Goal: Communication & Community: Answer question/provide support

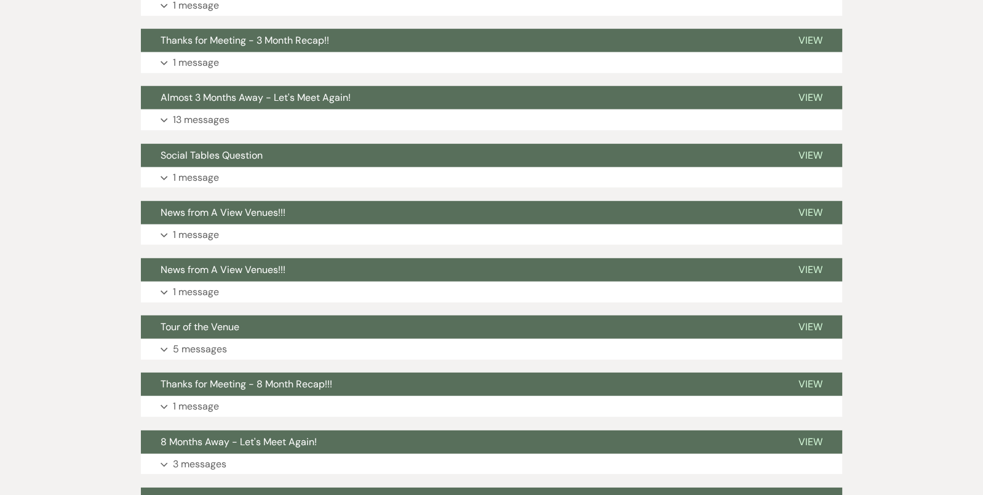
scroll to position [3343, 0]
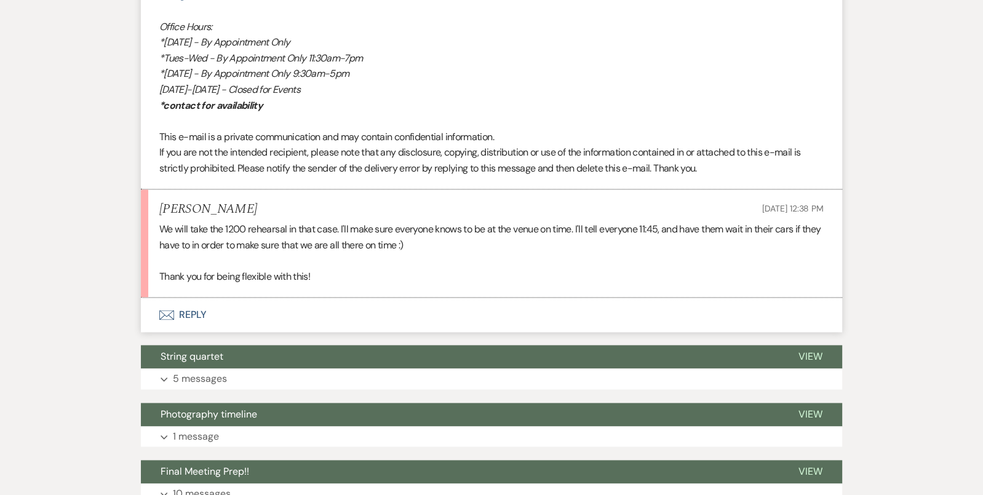
click at [531, 327] on button "Envelope Reply" at bounding box center [491, 315] width 701 height 34
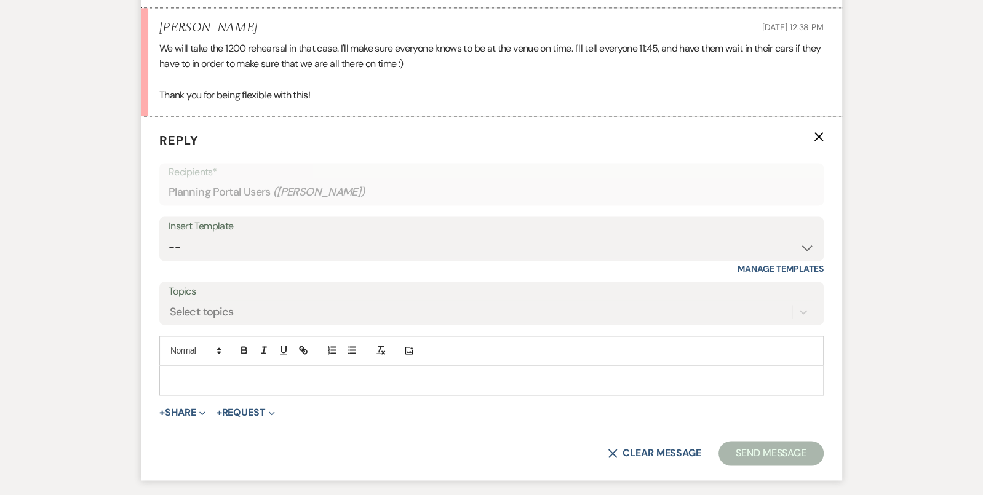
scroll to position [1769, 0]
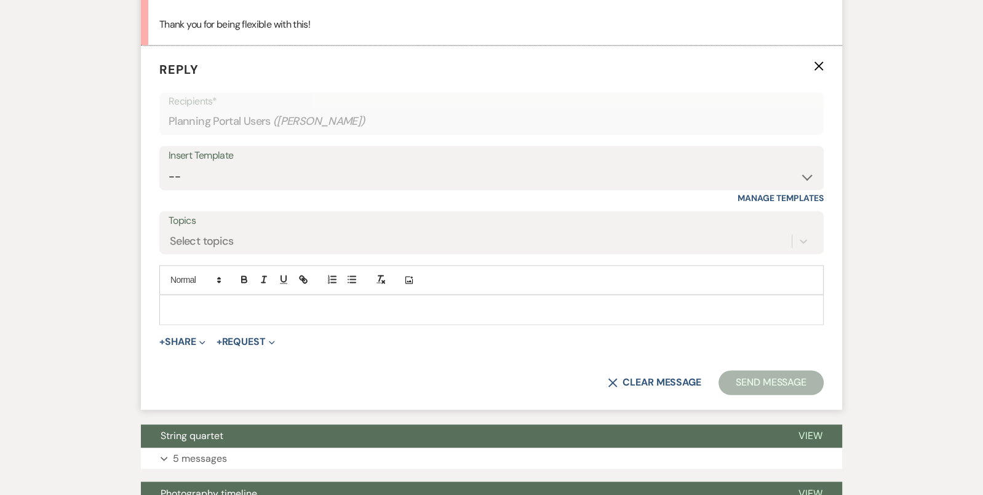
click at [529, 324] on div at bounding box center [491, 309] width 663 height 28
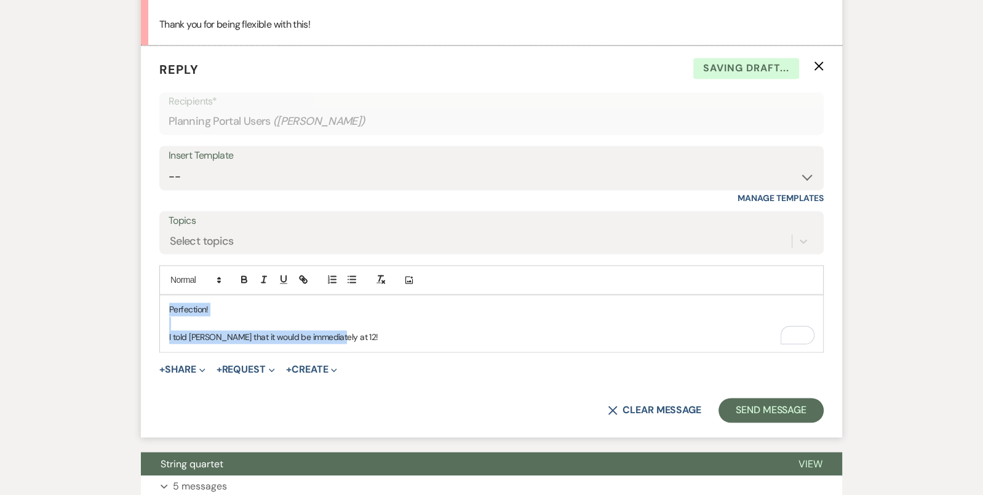
drag, startPoint x: 358, startPoint y: 353, endPoint x: 135, endPoint y: 306, distance: 228.3
click at [135, 306] on div "Messages Tasks Payments Vendors Timeline Docs & Files Contacts Notes Event Mess…" at bounding box center [491, 248] width 983 height 3630
copy div "Perfection! I told Mie that it would be immediately at 12!"
click at [295, 177] on select "-- Tour Confirmation Contract (Pre-Booked Leads) Out of office Inquiry Email Al…" at bounding box center [492, 177] width 646 height 24
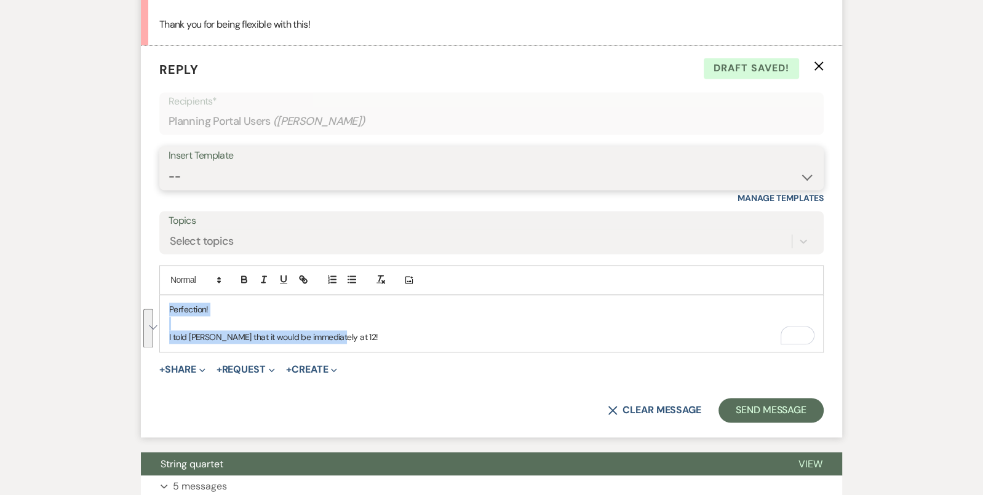
select select "4160"
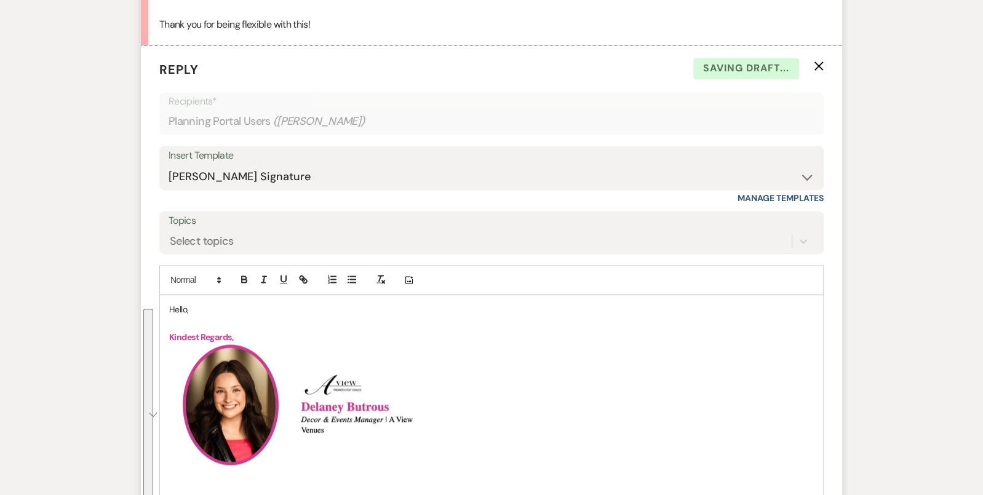
click at [177, 316] on p "Hello," at bounding box center [491, 310] width 645 height 14
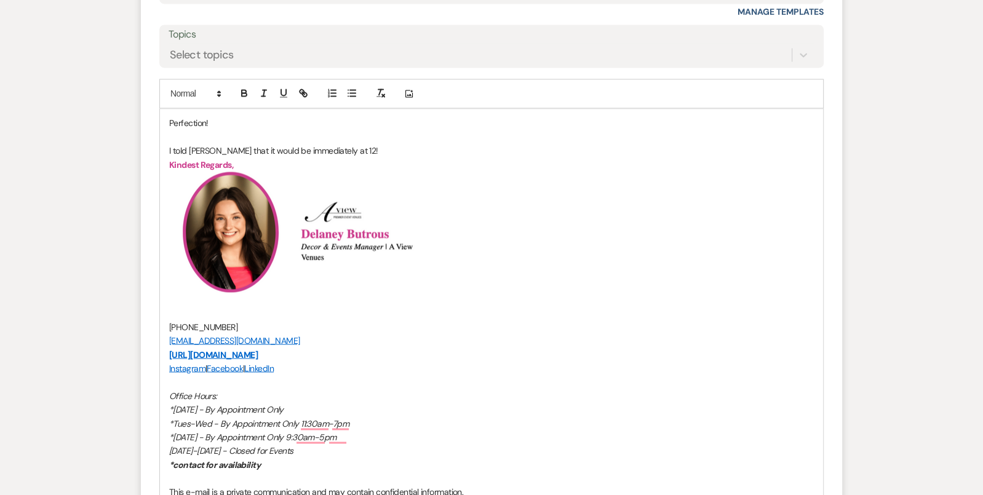
scroll to position [2228, 0]
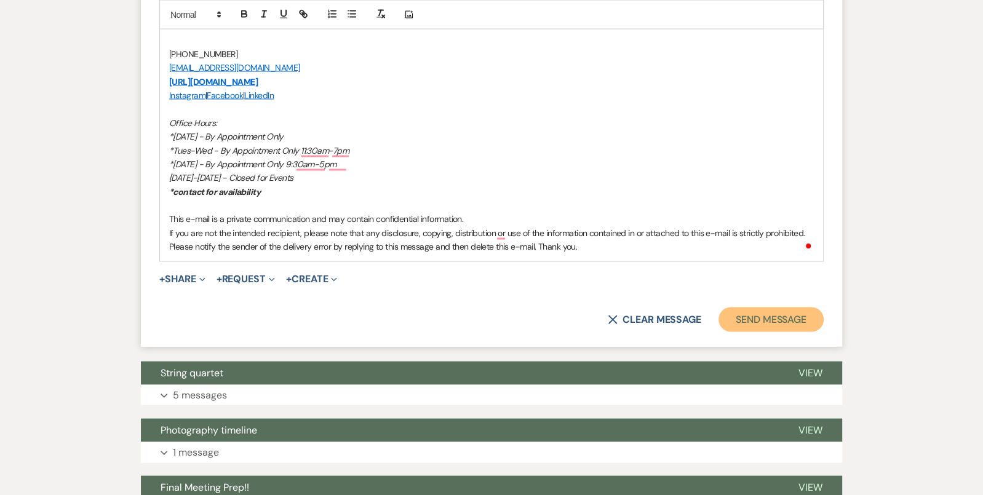
click at [797, 326] on button "Send Message" at bounding box center [771, 320] width 105 height 25
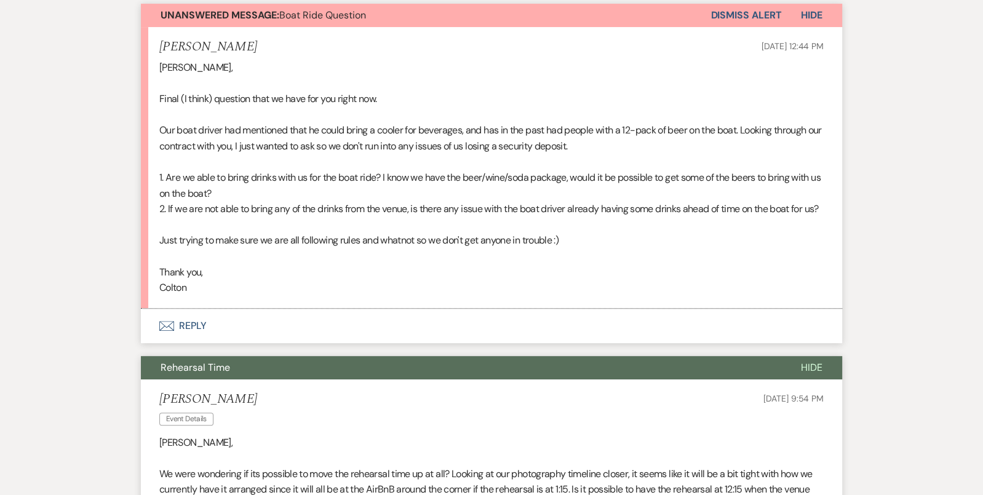
scroll to position [348, 0]
click at [367, 330] on button "Envelope Reply" at bounding box center [491, 325] width 701 height 34
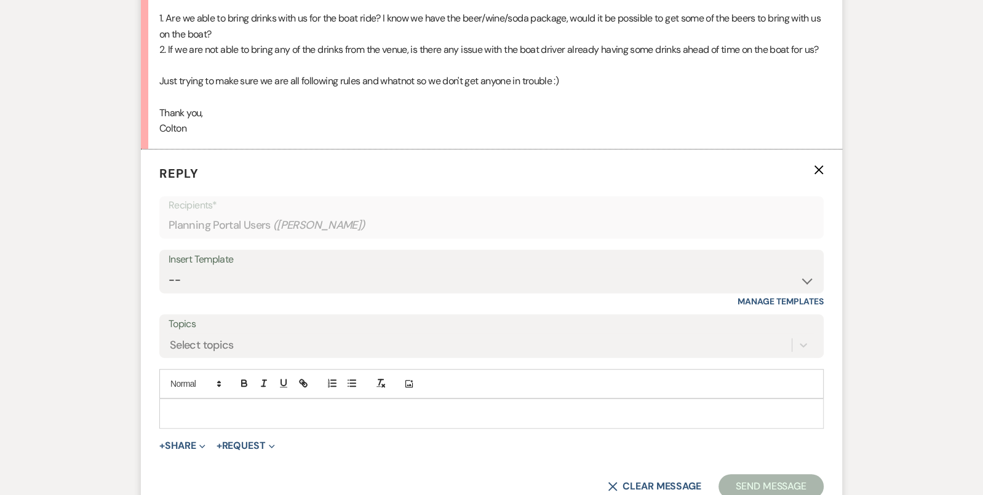
scroll to position [552, 0]
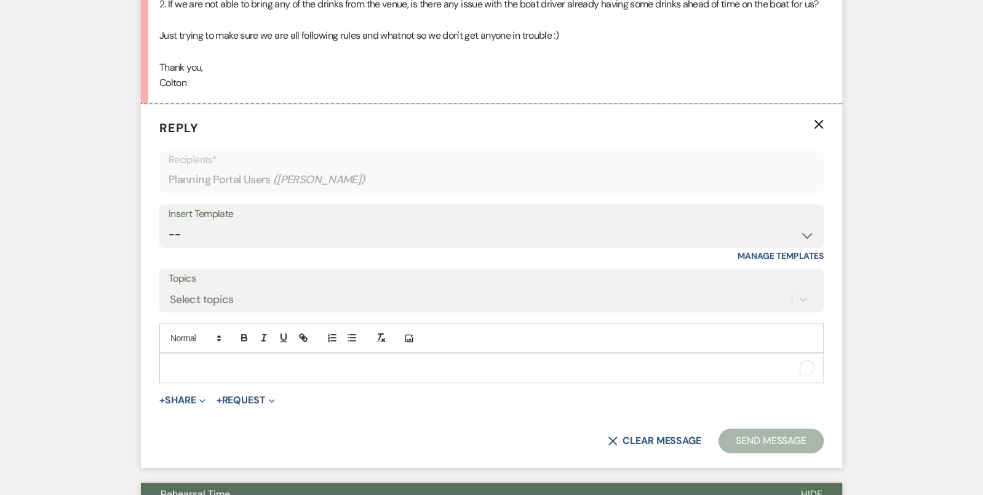
click at [353, 375] on p "To enrich screen reader interactions, please activate Accessibility in Grammarl…" at bounding box center [491, 368] width 645 height 14
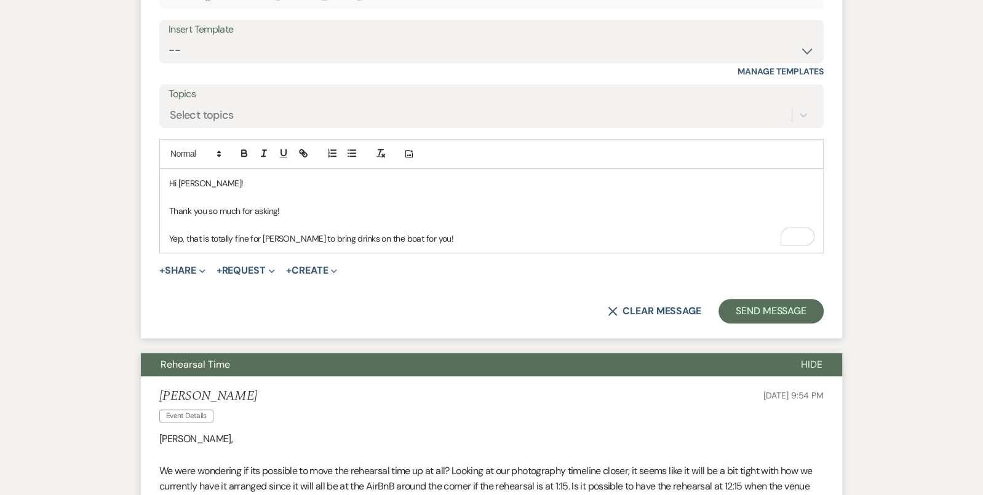
scroll to position [737, 0]
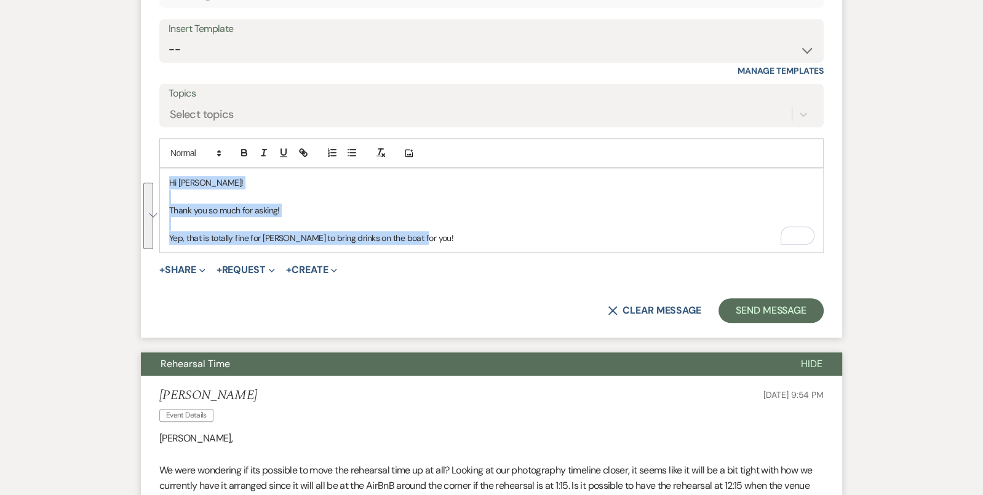
drag, startPoint x: 423, startPoint y: 255, endPoint x: 165, endPoint y: 184, distance: 268.1
click at [165, 184] on div "Hi Colton! Thank you so much for asking! Yep, that is totally fine for Blake to…" at bounding box center [491, 211] width 663 height 84
copy div "Hi Colton! Thank you so much for asking! Yep, that is totally fine for Blake to…"
click at [261, 62] on select "-- Tour Confirmation Contract (Pre-Booked Leads) Out of office Inquiry Email Al…" at bounding box center [492, 50] width 646 height 24
select select "4160"
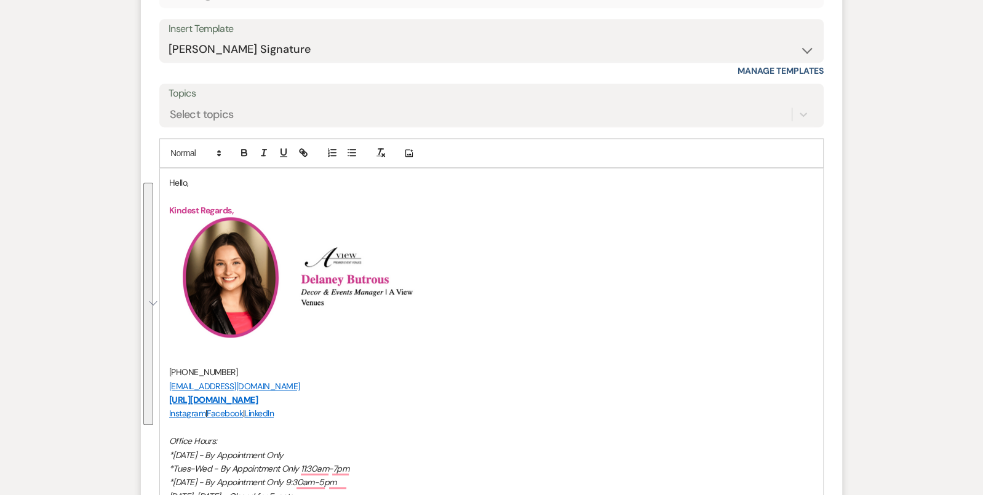
click at [179, 190] on p "Hello," at bounding box center [491, 183] width 645 height 14
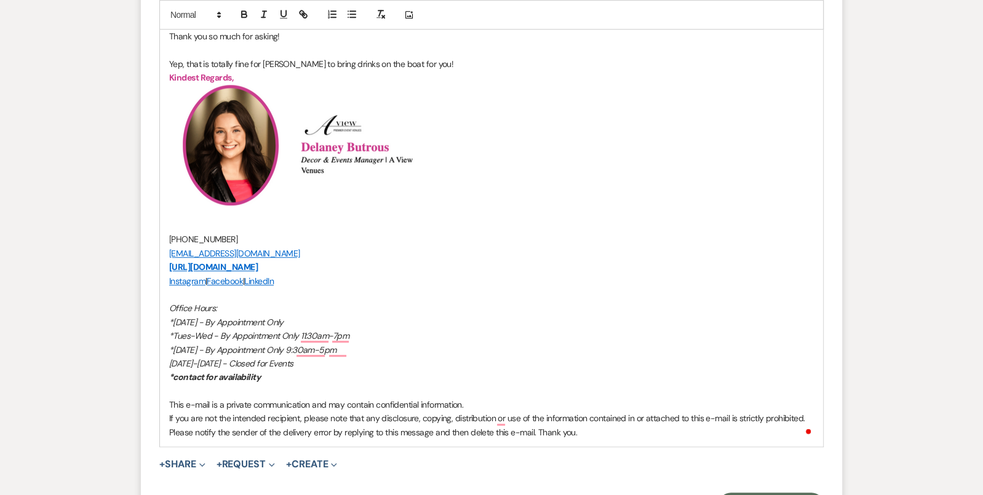
scroll to position [1210, 0]
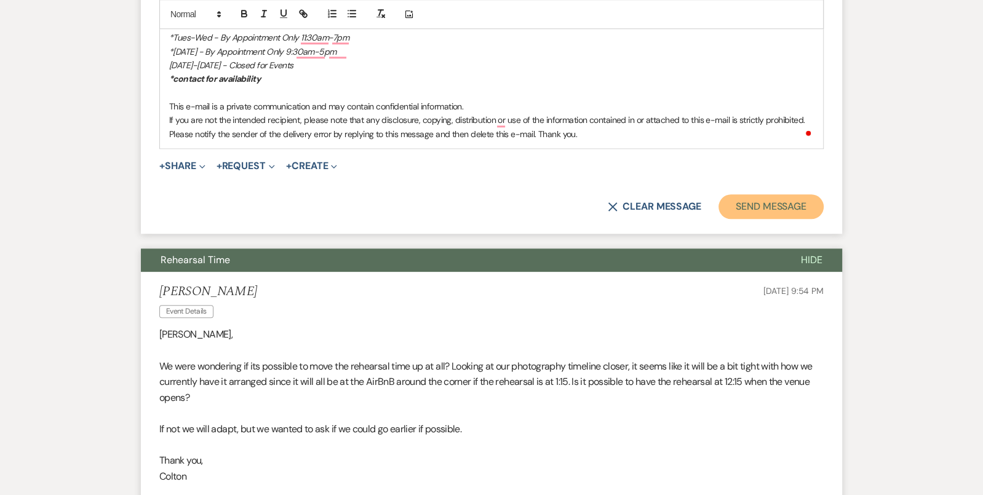
click at [762, 219] on button "Send Message" at bounding box center [771, 206] width 105 height 25
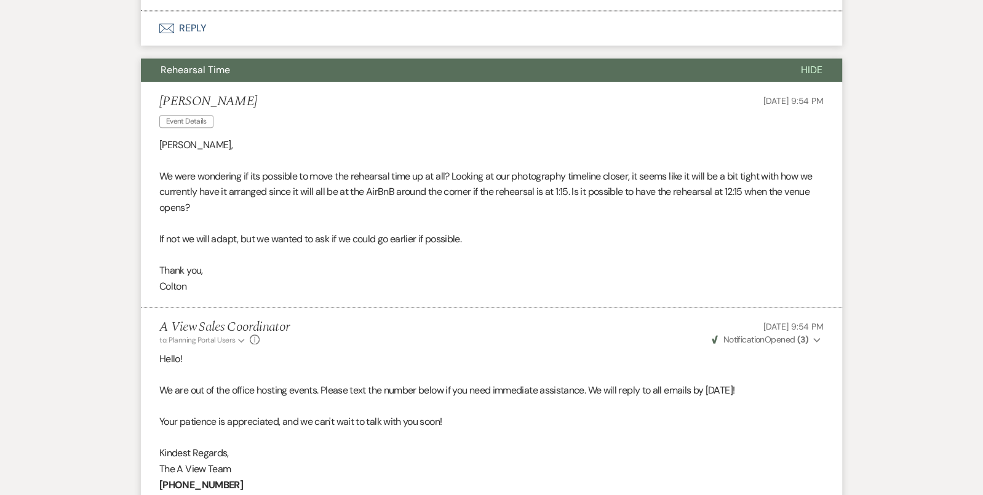
scroll to position [1775, 0]
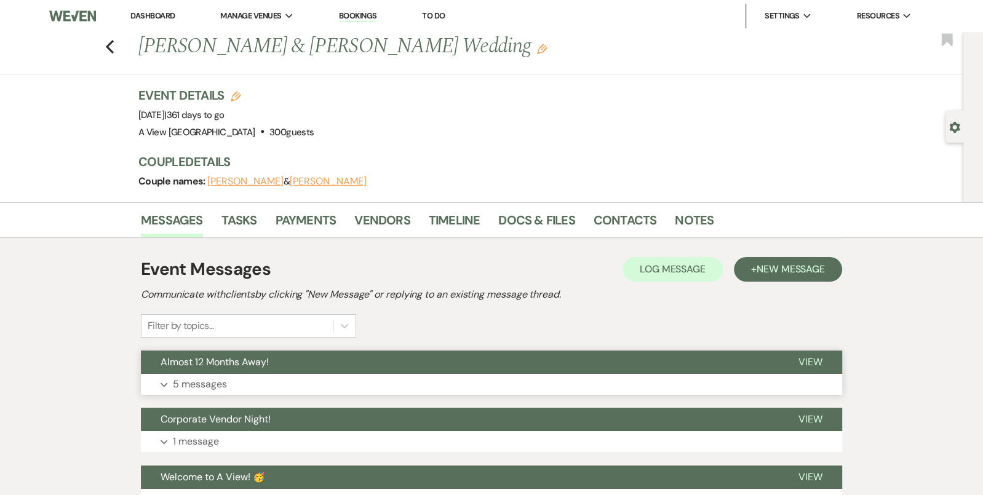
click at [316, 359] on button "Almost 12 Months Away!" at bounding box center [460, 362] width 638 height 23
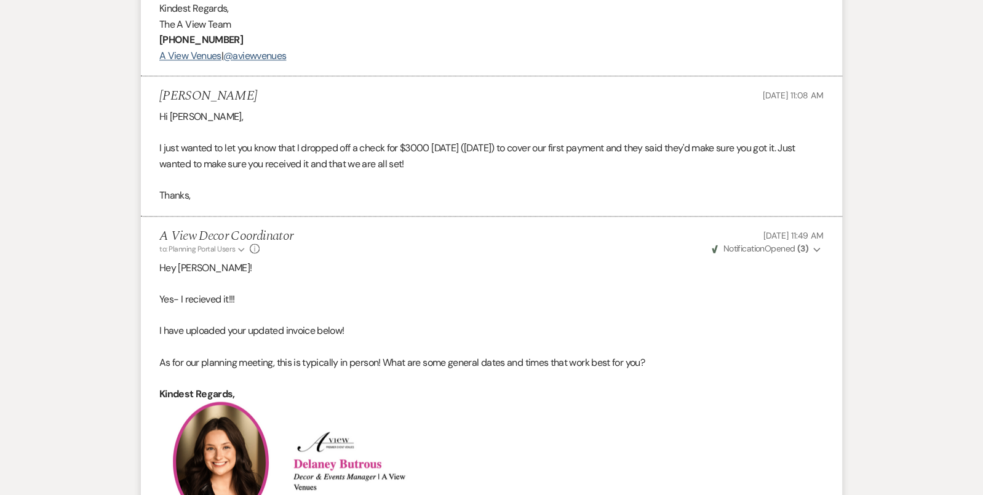
scroll to position [1415, 0]
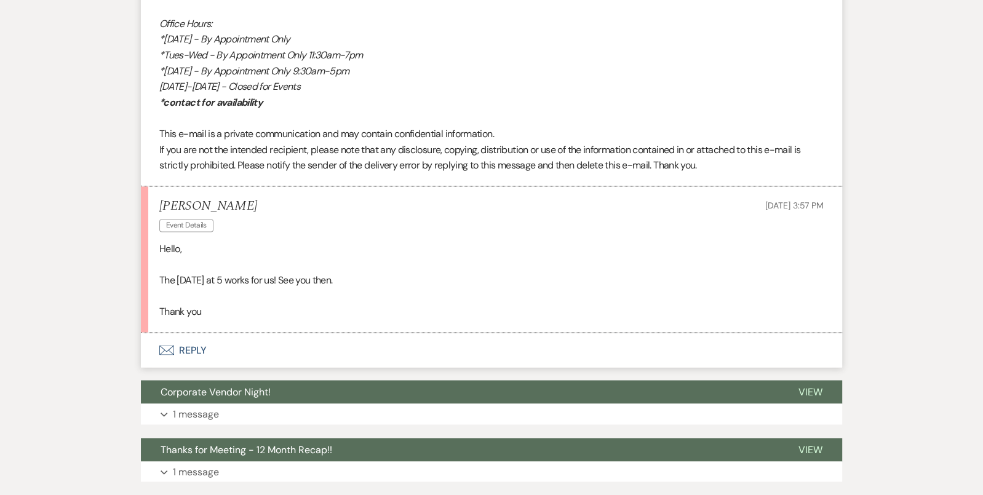
scroll to position [1865, 0]
click at [257, 347] on button "Envelope Reply" at bounding box center [491, 349] width 701 height 34
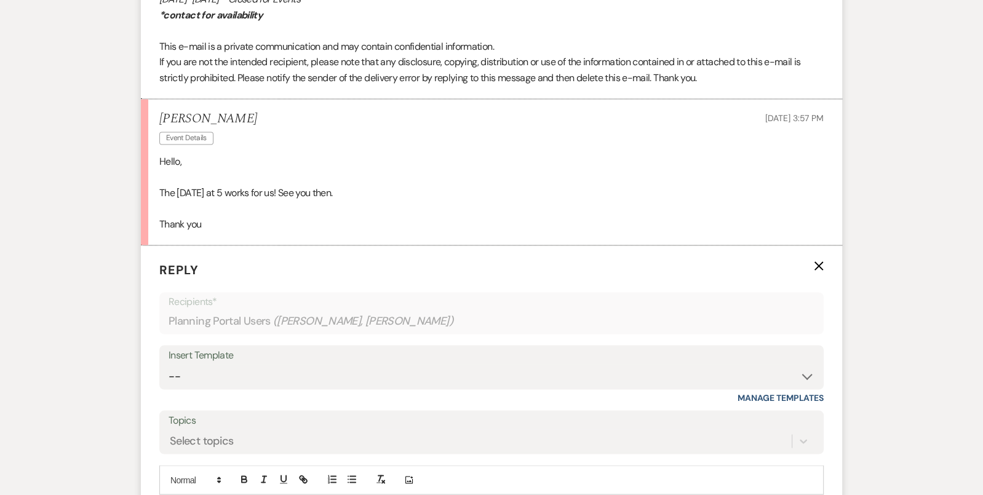
scroll to position [1970, 0]
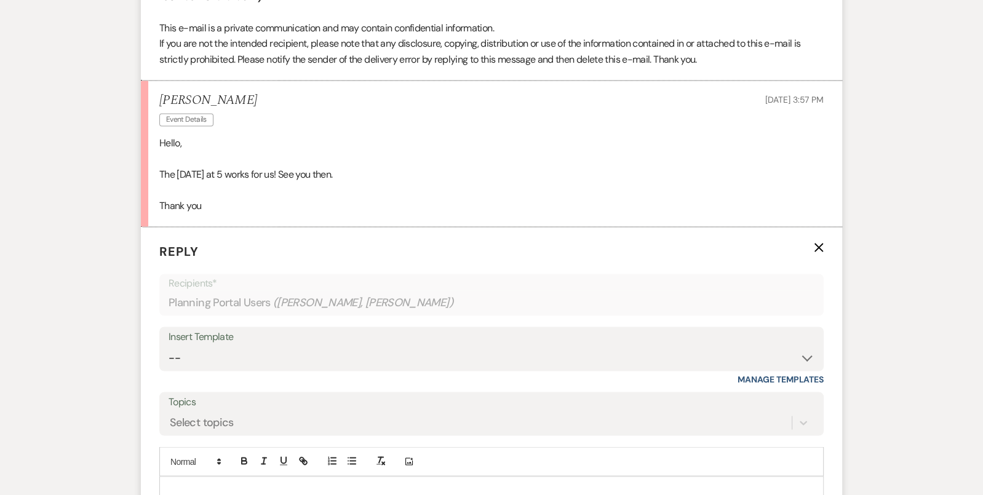
click at [263, 489] on p at bounding box center [491, 491] width 645 height 14
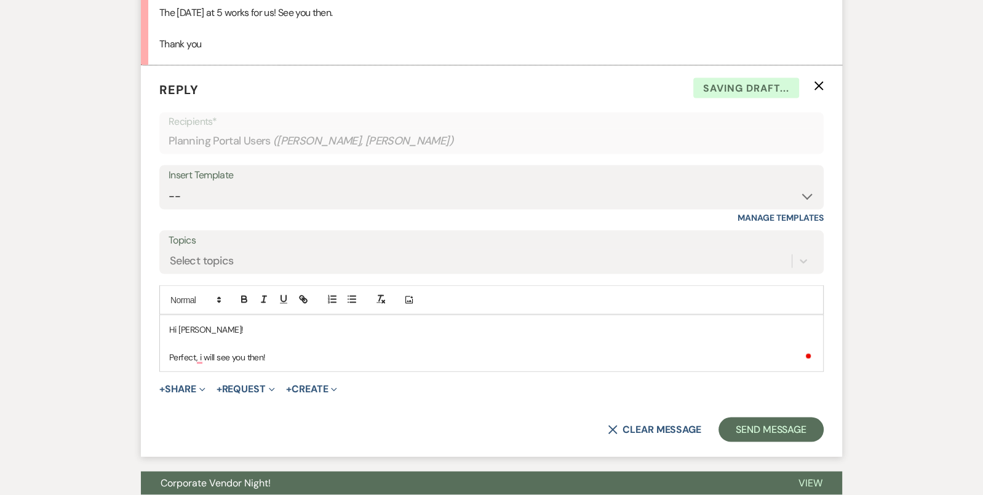
scroll to position [2148, 0]
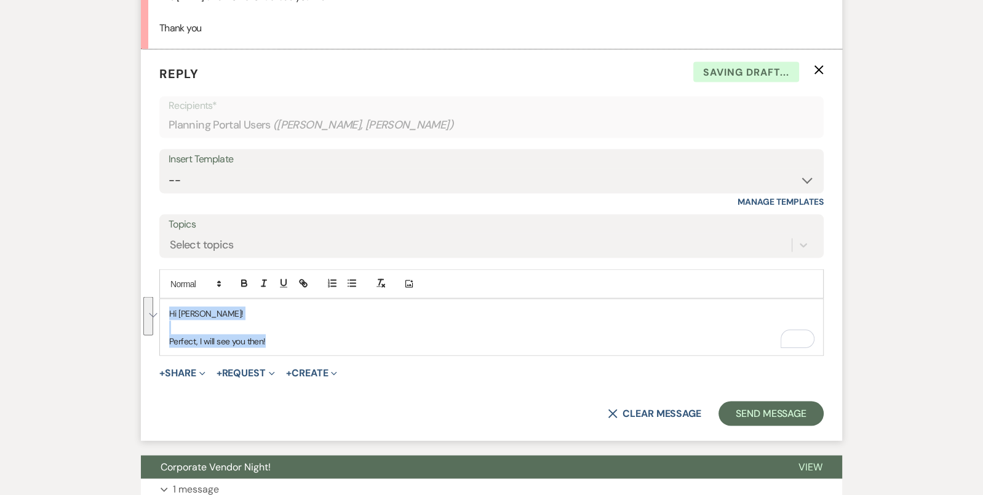
drag, startPoint x: 275, startPoint y: 343, endPoint x: 127, endPoint y: 281, distance: 160.8
copy div "Hi Hadley! Perfect, I will see you then!"
click at [255, 180] on select "-- Tour Confirmation Contract (Pre-Booked Leads) Out of office Inquiry Email Al…" at bounding box center [492, 180] width 646 height 24
select select "4160"
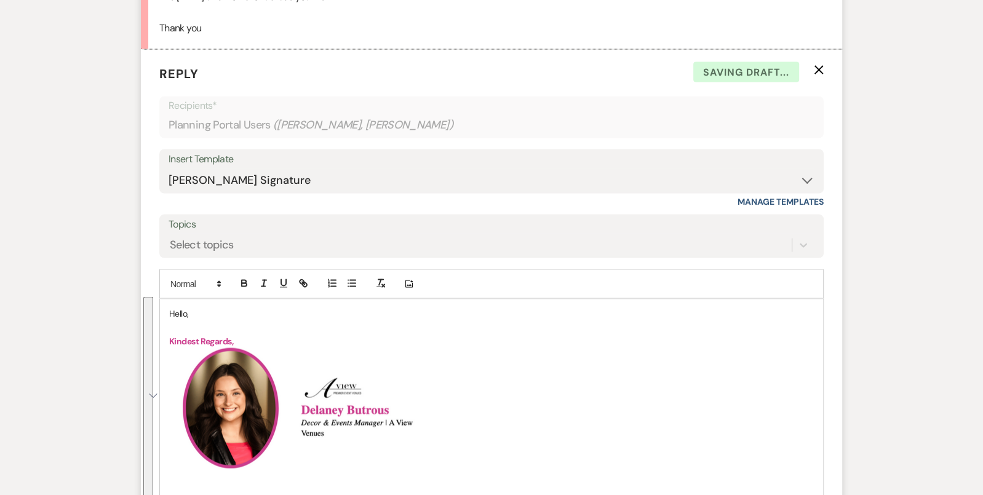
click at [181, 308] on p "Hello," at bounding box center [491, 313] width 645 height 14
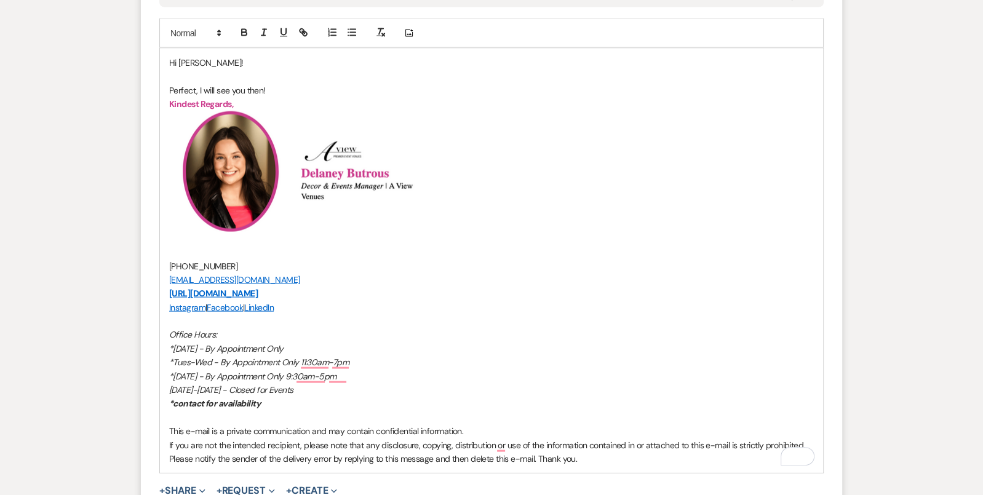
scroll to position [2453, 0]
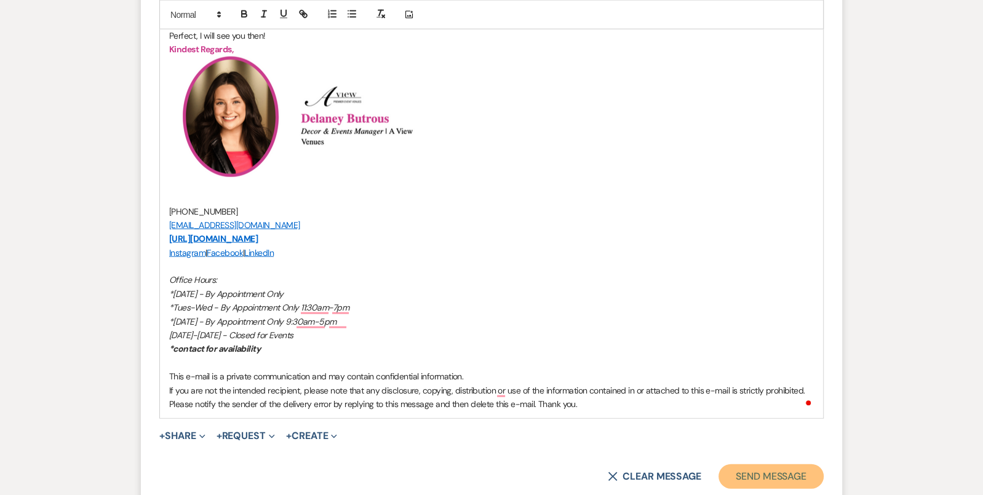
click at [801, 479] on button "Send Message" at bounding box center [771, 477] width 105 height 25
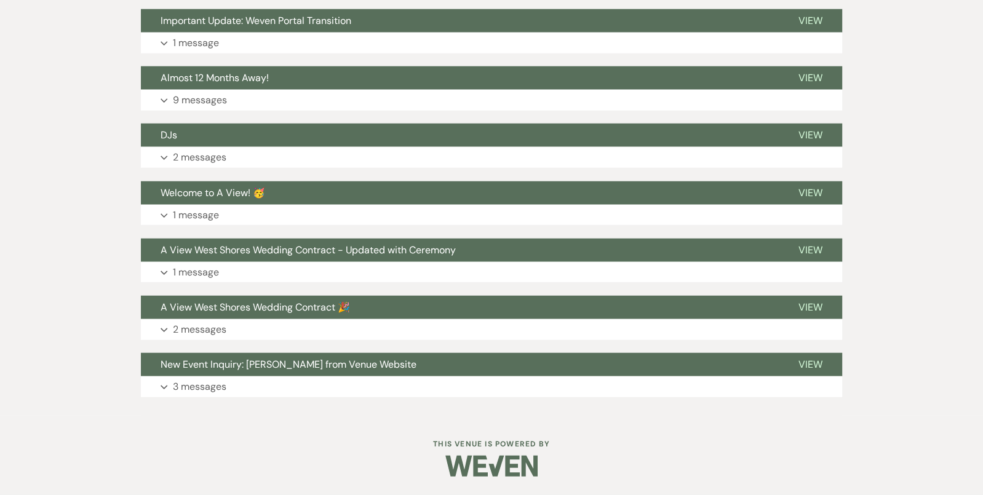
scroll to position [2912, 0]
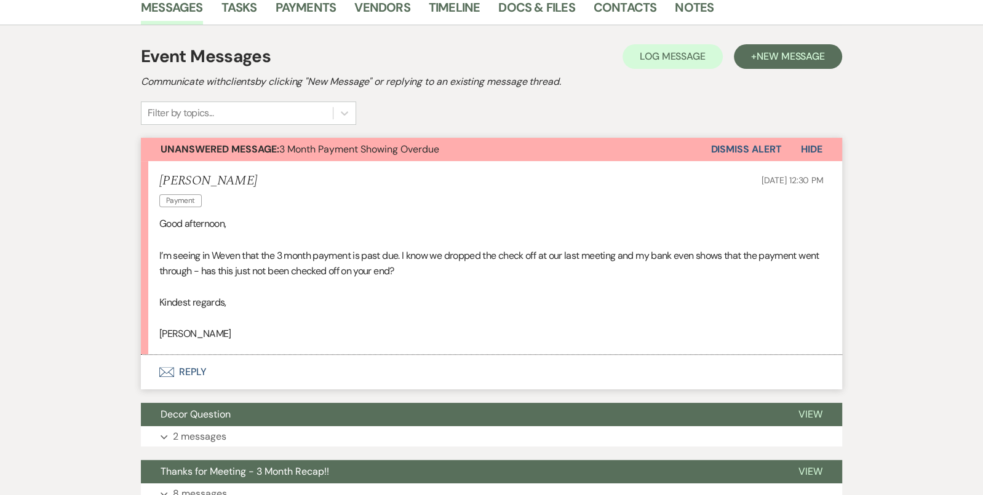
click at [490, 369] on button "Envelope Reply" at bounding box center [491, 372] width 701 height 34
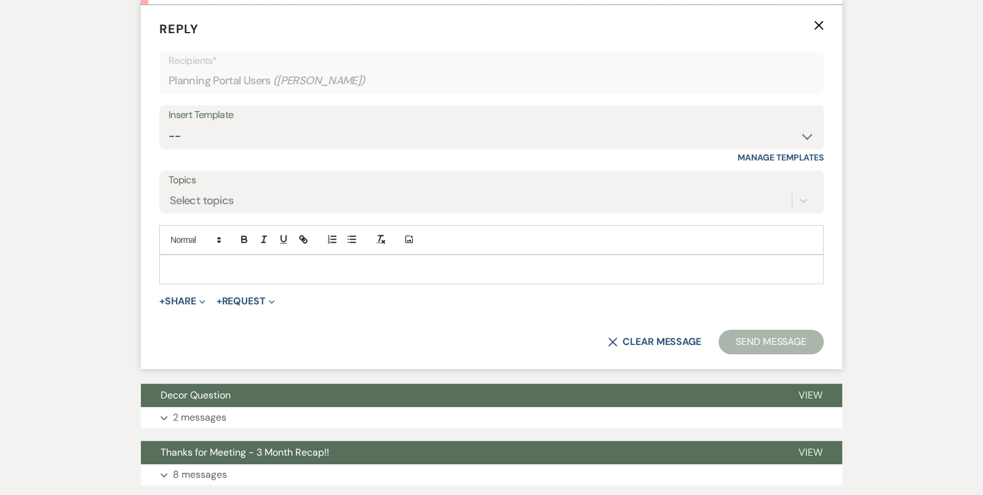
scroll to position [671, 0]
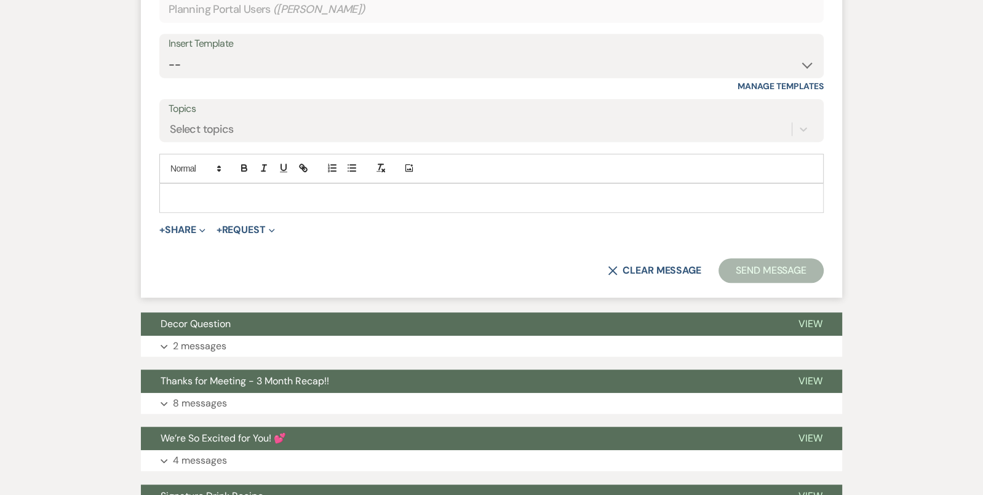
click at [346, 200] on p at bounding box center [491, 198] width 645 height 14
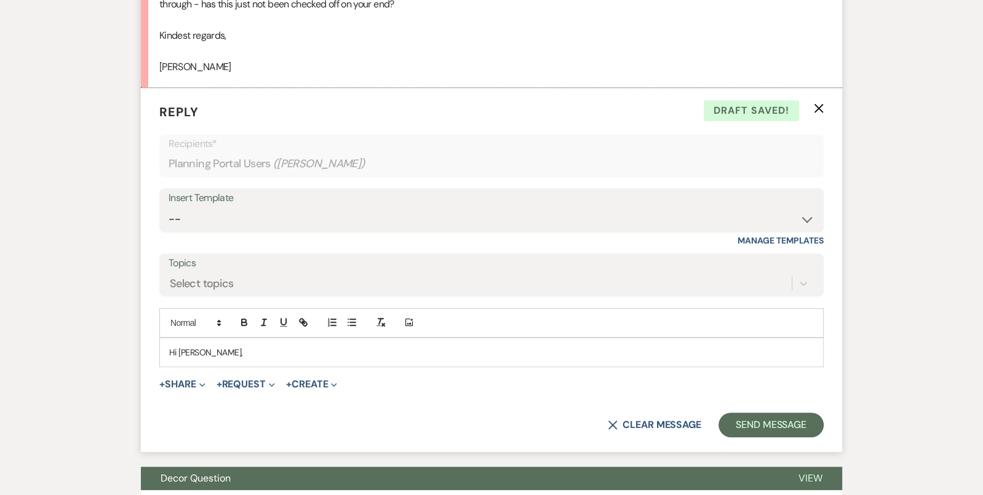
scroll to position [620, 0]
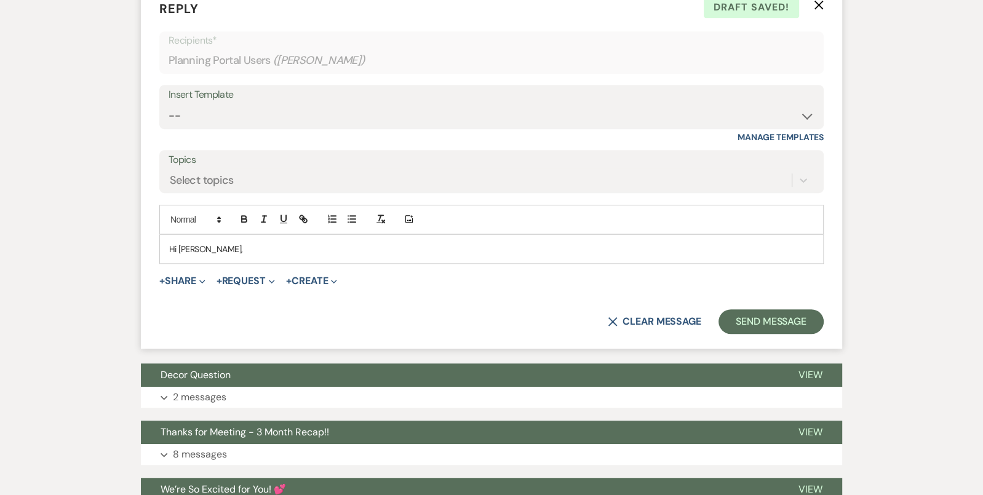
click at [279, 244] on p "Hi [PERSON_NAME]," at bounding box center [491, 249] width 645 height 14
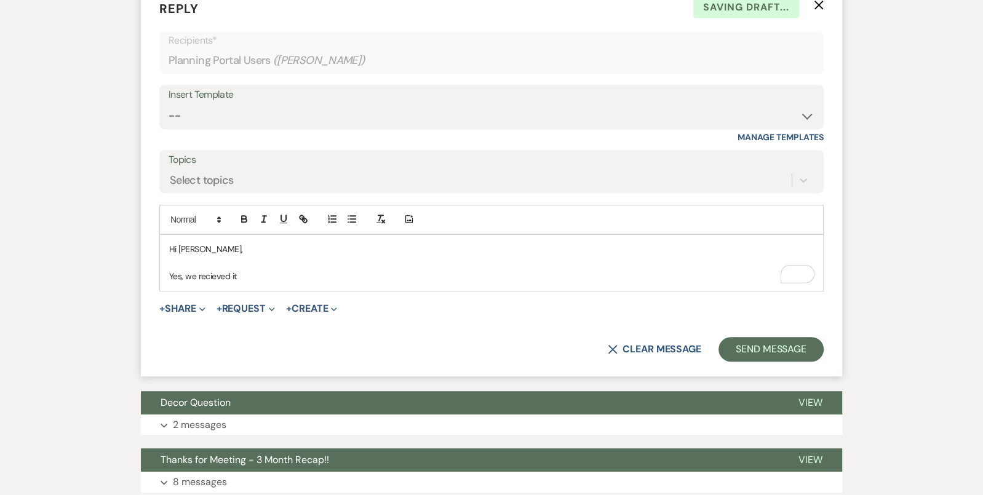
click at [247, 277] on p "Yes, we recieved it" at bounding box center [491, 277] width 645 height 14
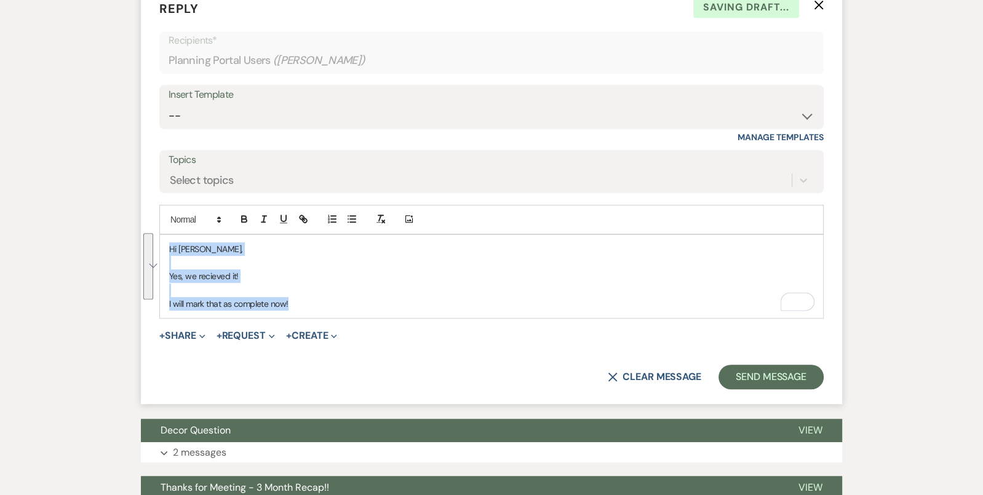
drag, startPoint x: 317, startPoint y: 302, endPoint x: 123, endPoint y: 221, distance: 210.7
copy div "Hi [PERSON_NAME], Yes, we recieved it! I will mark that as complete now!"
click at [297, 126] on select "-- Tour Confirmation Contract (Pre-Booked Leads) Out of office Inquiry Email Al…" at bounding box center [492, 116] width 646 height 24
select select "4142"
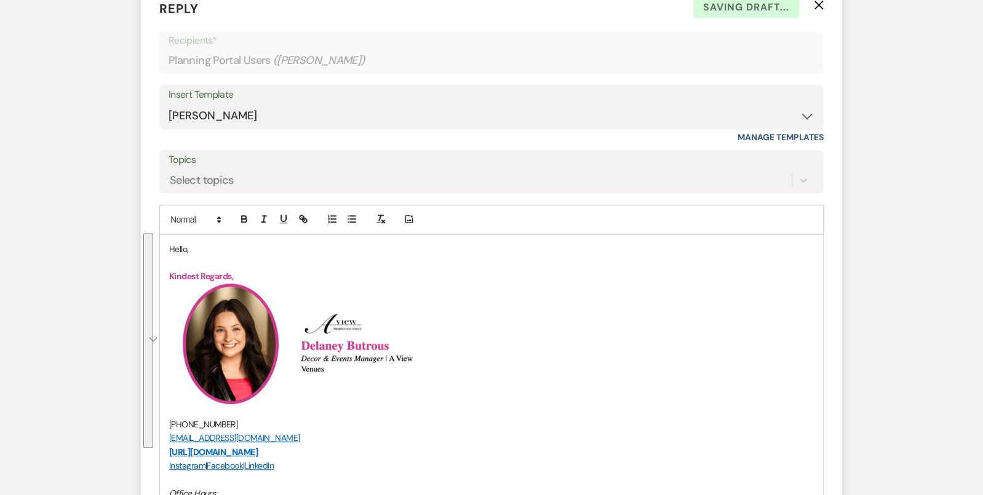
click at [179, 242] on p "Hello," at bounding box center [491, 249] width 645 height 14
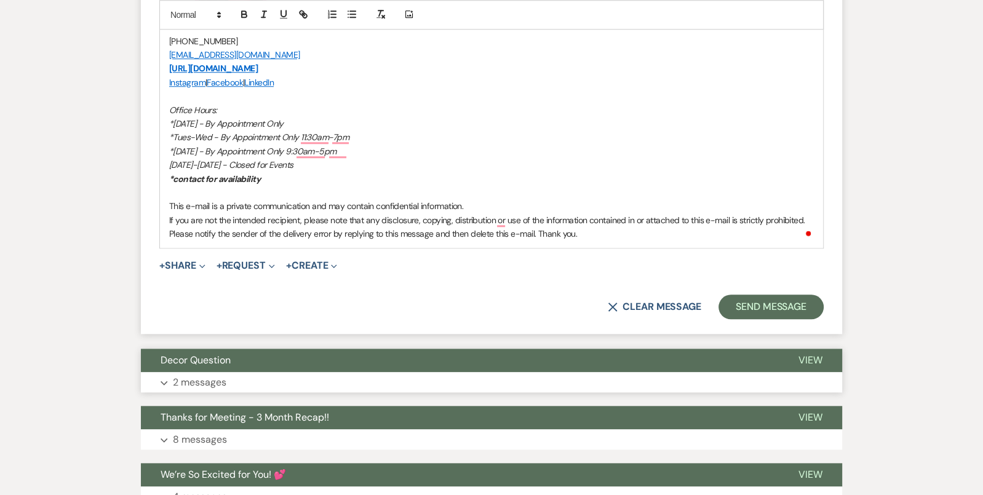
scroll to position [1090, 0]
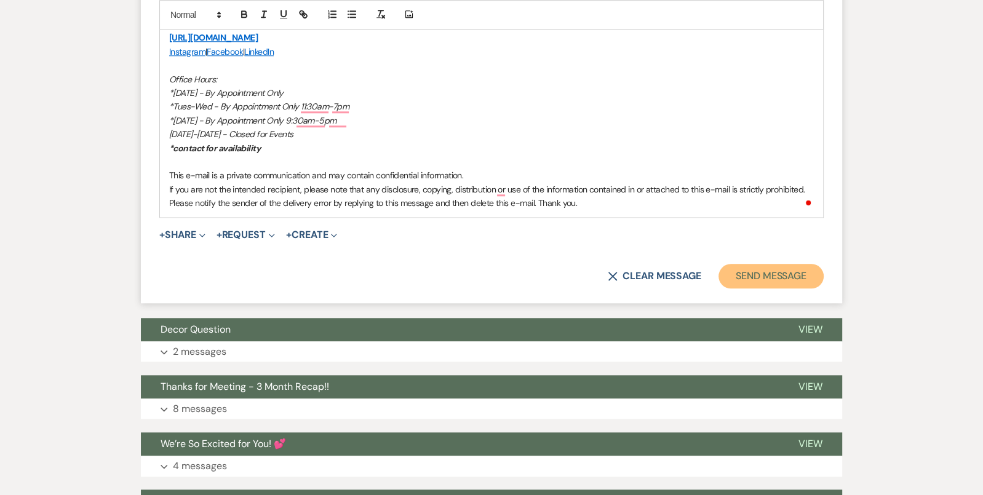
click at [738, 270] on button "Send Message" at bounding box center [771, 276] width 105 height 25
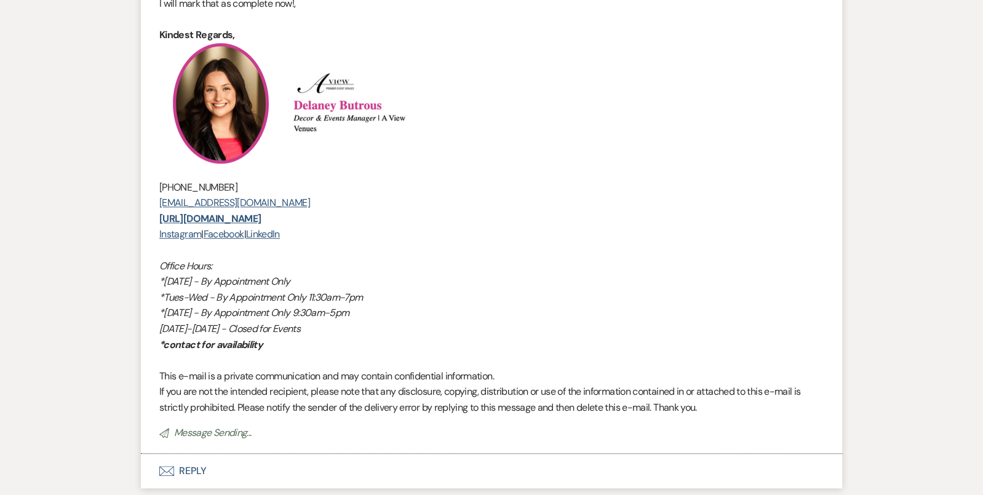
scroll to position [49, 0]
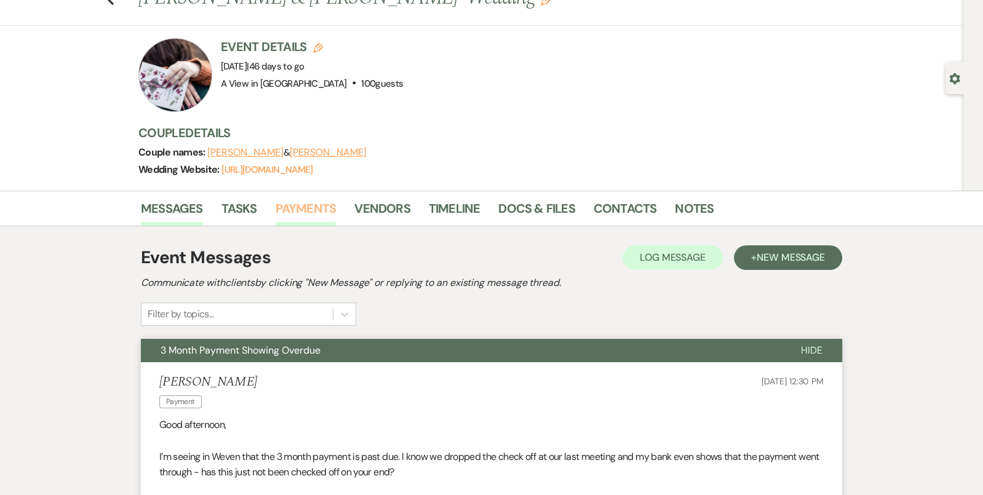
click at [306, 213] on link "Payments" at bounding box center [306, 212] width 61 height 27
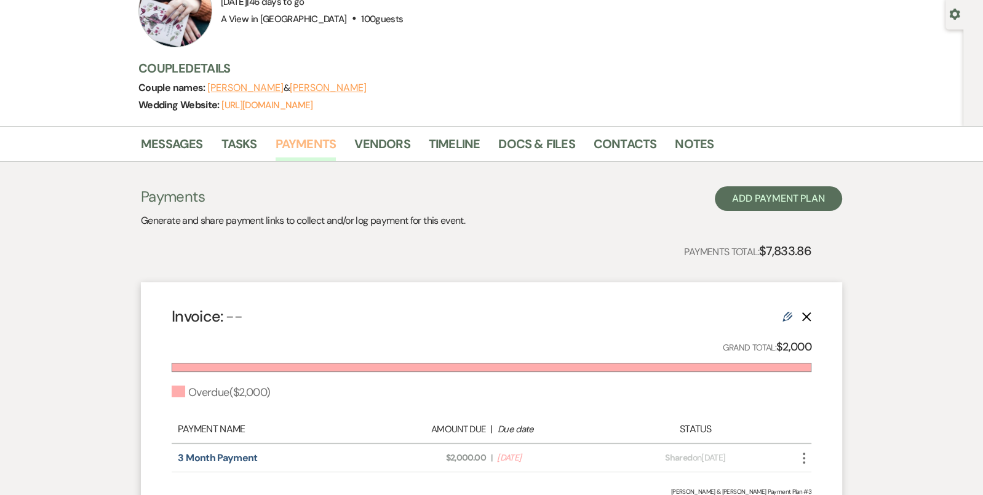
scroll to position [300, 0]
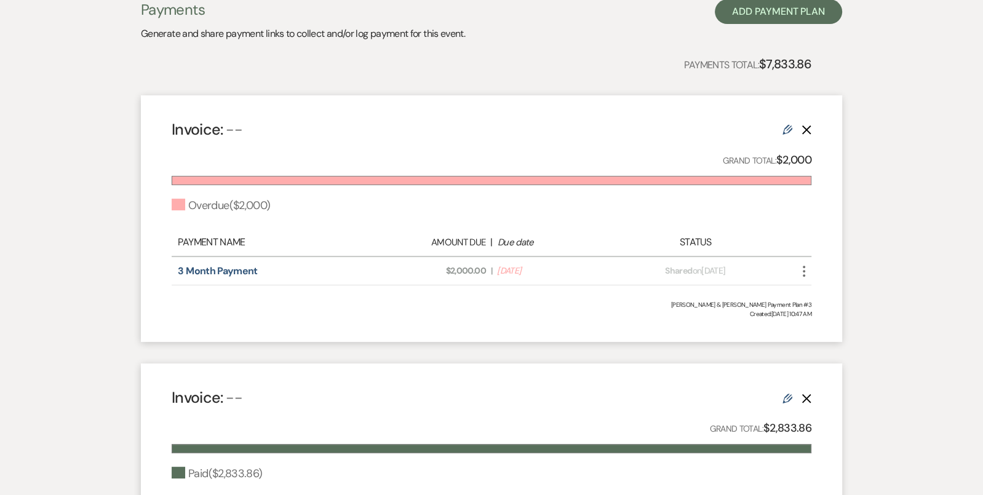
click at [805, 268] on icon "More" at bounding box center [804, 271] width 15 height 15
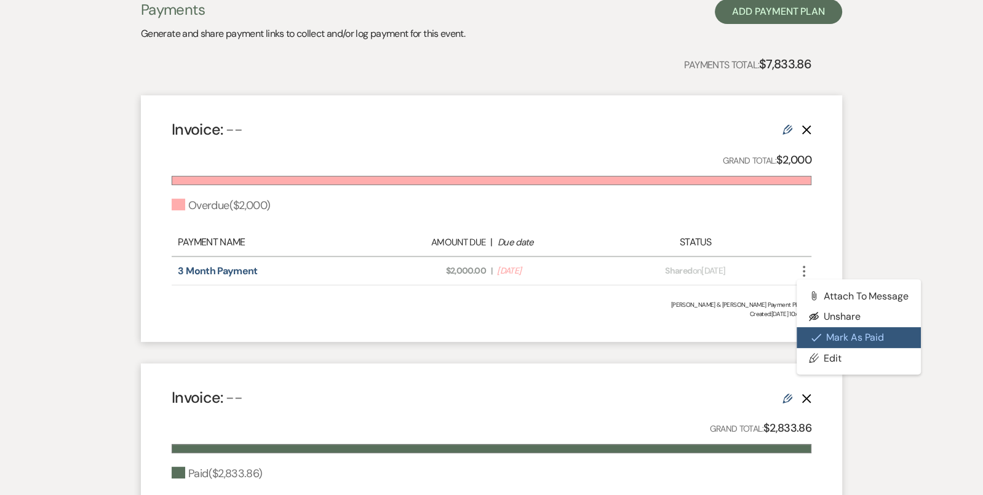
click at [833, 343] on button "Check Mark Mark as Paid" at bounding box center [859, 337] width 124 height 21
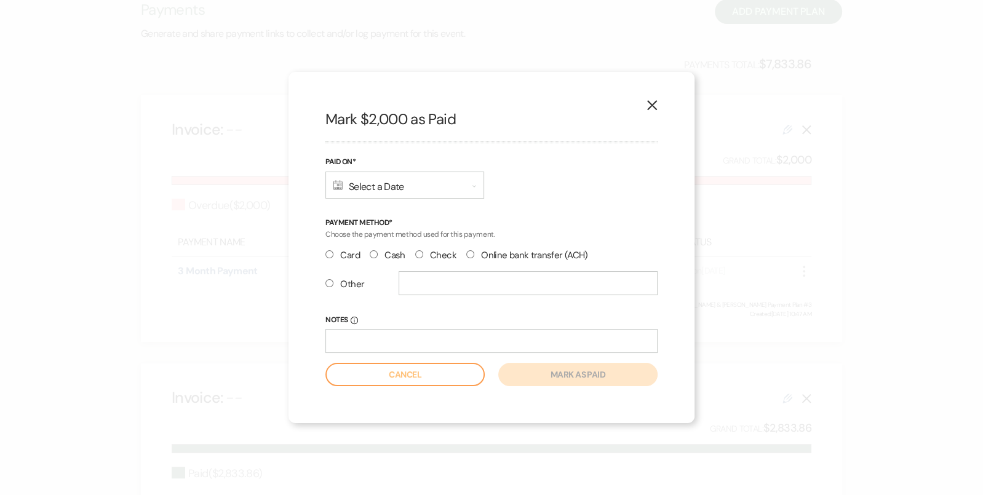
click at [646, 113] on button "X" at bounding box center [652, 105] width 18 height 22
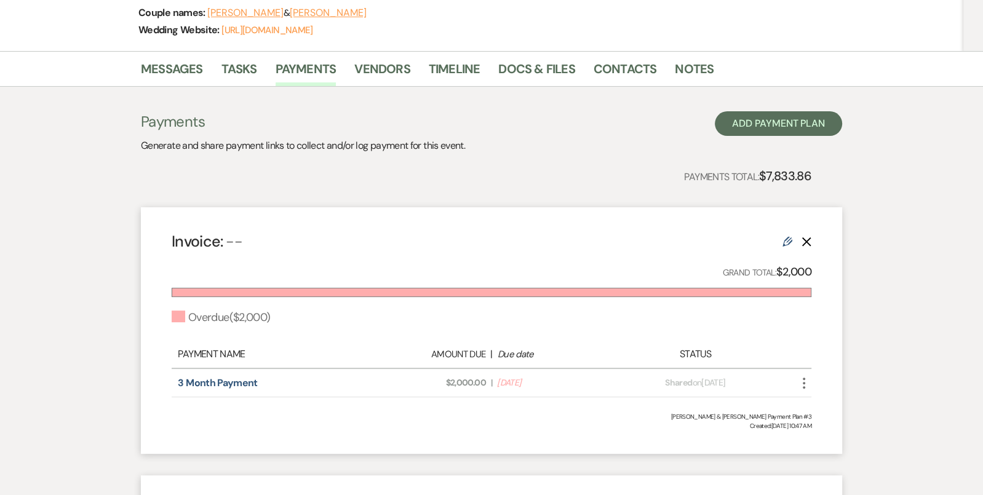
scroll to position [274, 0]
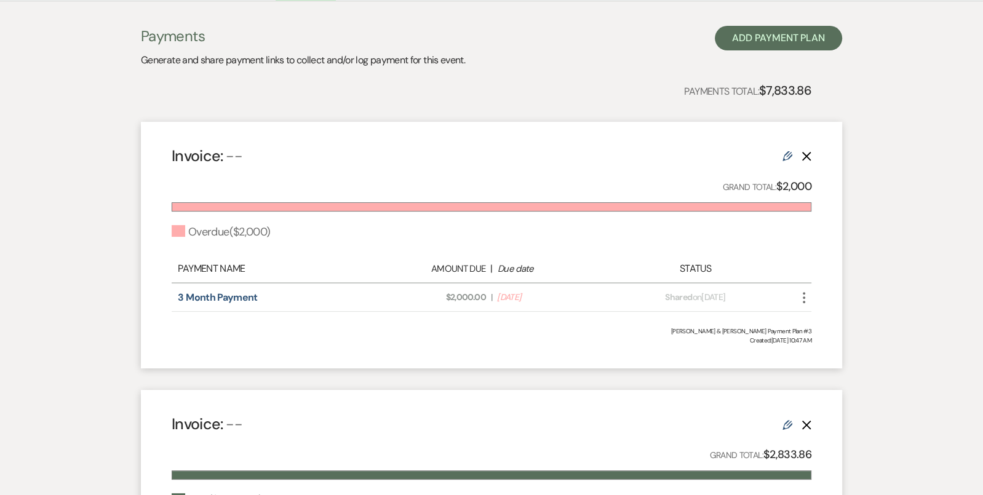
click at [804, 296] on use "button" at bounding box center [804, 297] width 2 height 11
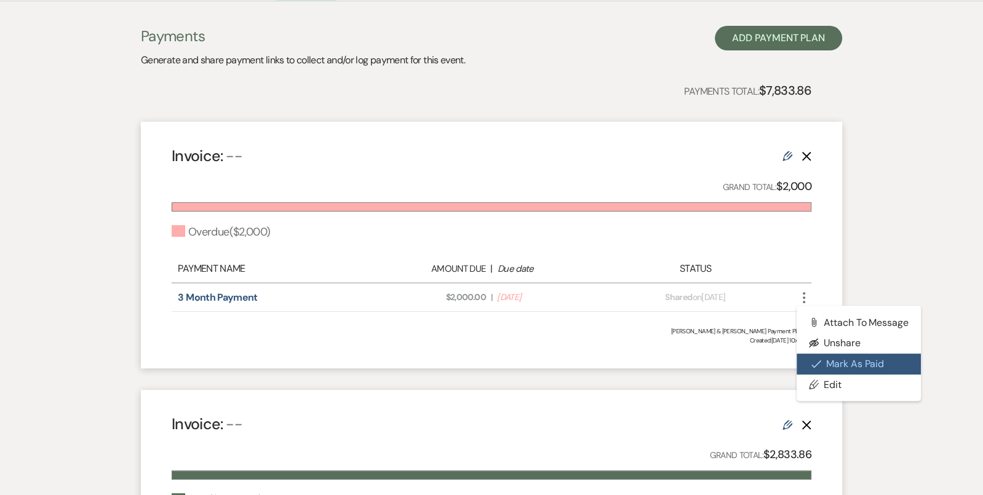
click at [819, 359] on icon "Check Mark" at bounding box center [817, 364] width 10 height 10
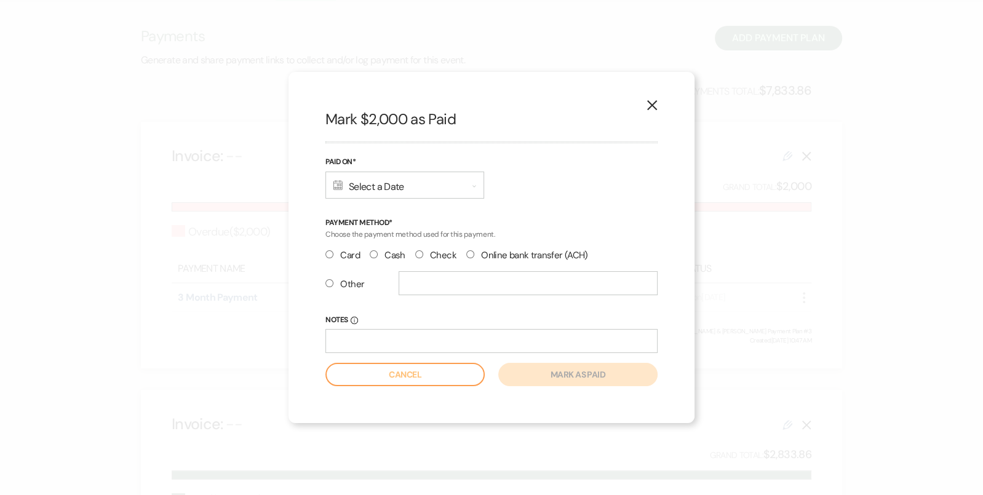
click at [431, 190] on div "Calendar Select a Date Expand" at bounding box center [404, 185] width 159 height 27
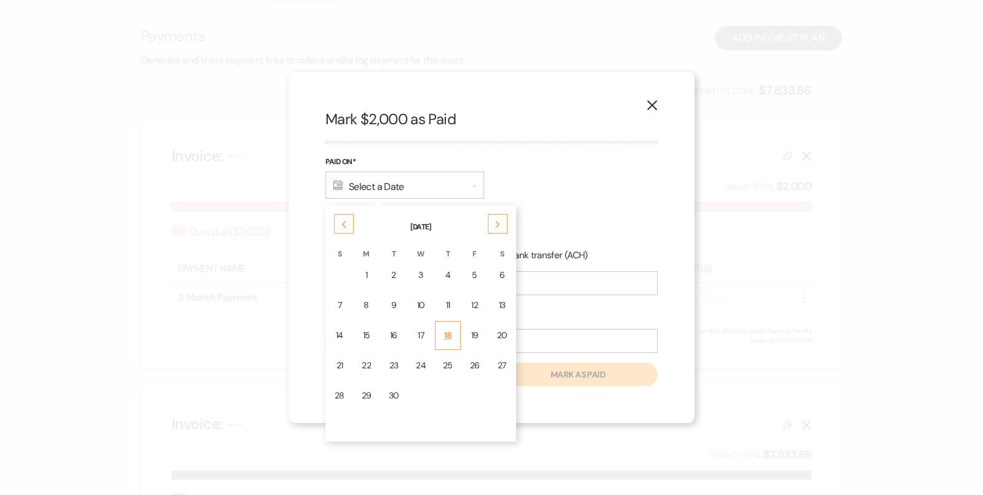
click at [446, 329] on div "18" at bounding box center [448, 335] width 10 height 13
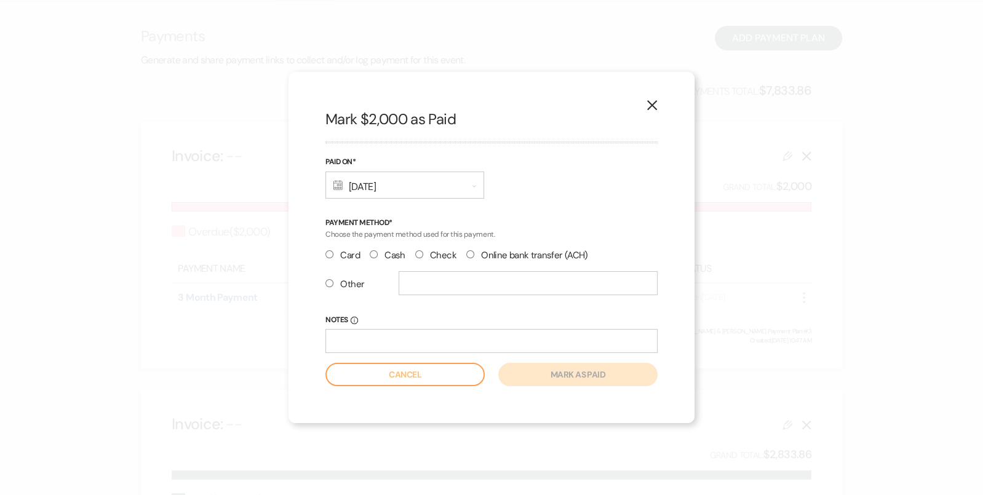
click at [428, 252] on label "Check" at bounding box center [435, 255] width 41 height 17
click at [423, 252] on input "Check" at bounding box center [419, 254] width 8 height 8
radio input "true"
click at [389, 257] on label "Cash" at bounding box center [388, 255] width 36 height 17
click at [378, 257] on input "Cash" at bounding box center [374, 254] width 8 height 8
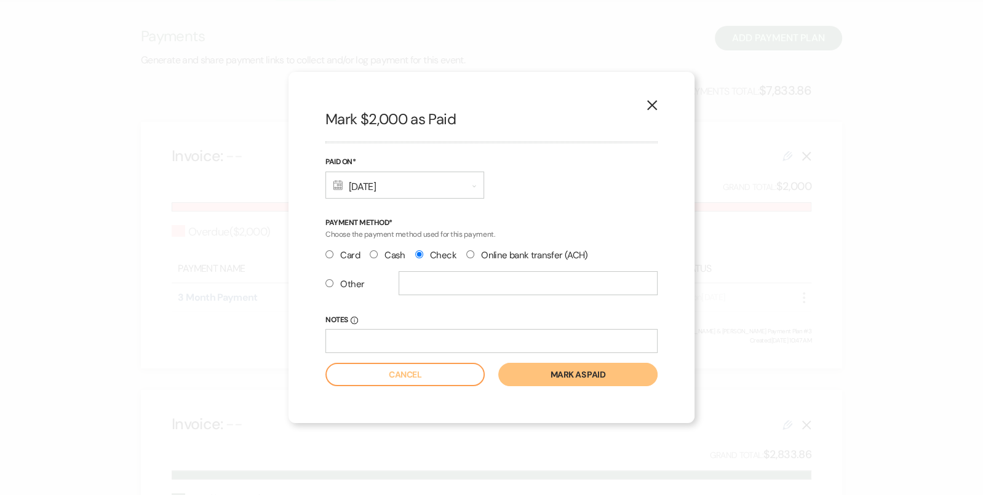
radio input "true"
click at [354, 257] on label "Card" at bounding box center [342, 255] width 34 height 17
click at [333, 257] on input "Card" at bounding box center [329, 254] width 8 height 8
radio input "true"
click at [439, 257] on label "Check" at bounding box center [435, 255] width 41 height 17
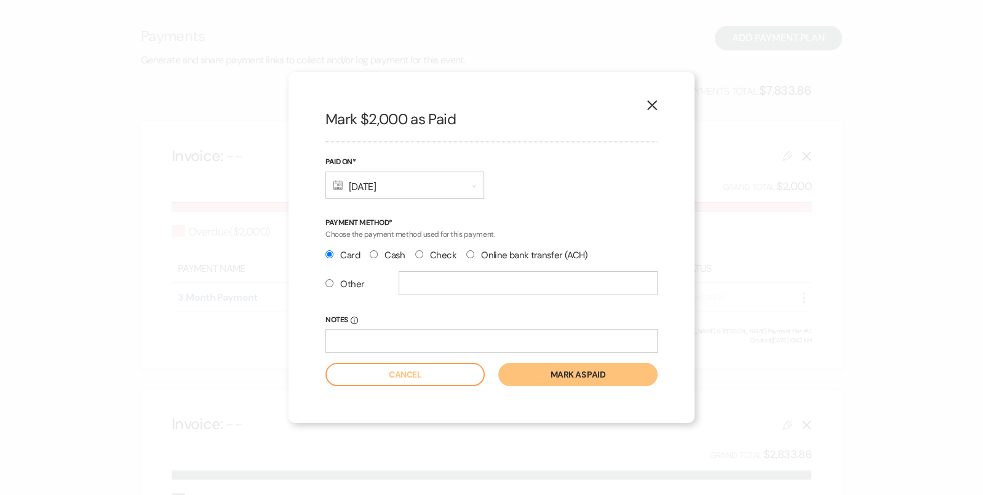
click at [423, 257] on input "Check" at bounding box center [419, 254] width 8 height 8
radio input "true"
click at [413, 192] on div "Calendar Sep 18, 2025 Expand" at bounding box center [404, 185] width 159 height 27
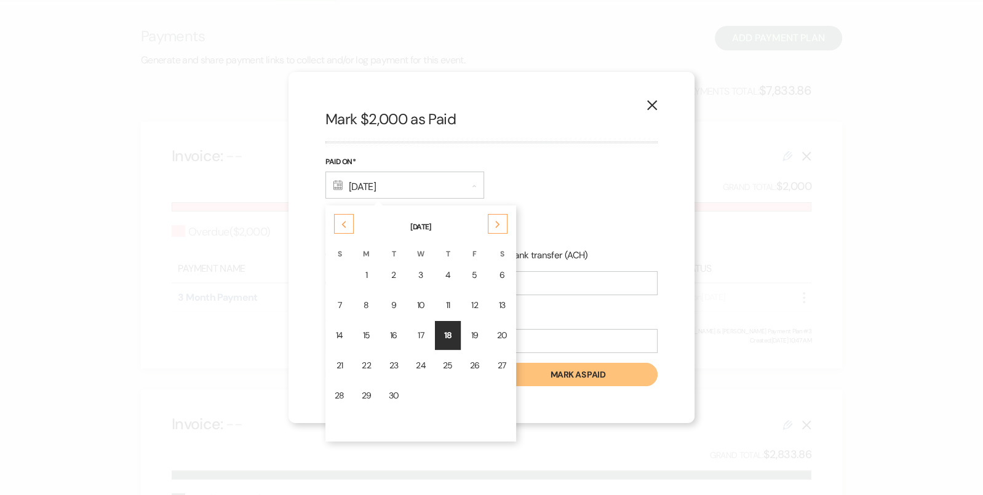
click at [349, 225] on div "Previous" at bounding box center [344, 224] width 20 height 20
click at [443, 331] on div "14" at bounding box center [448, 335] width 10 height 13
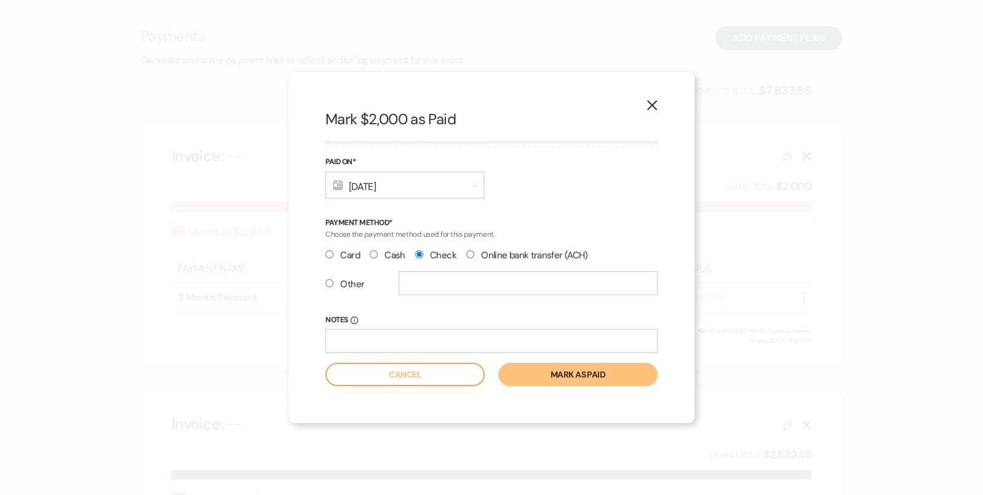
click at [572, 372] on button "Mark as paid" at bounding box center [577, 374] width 159 height 23
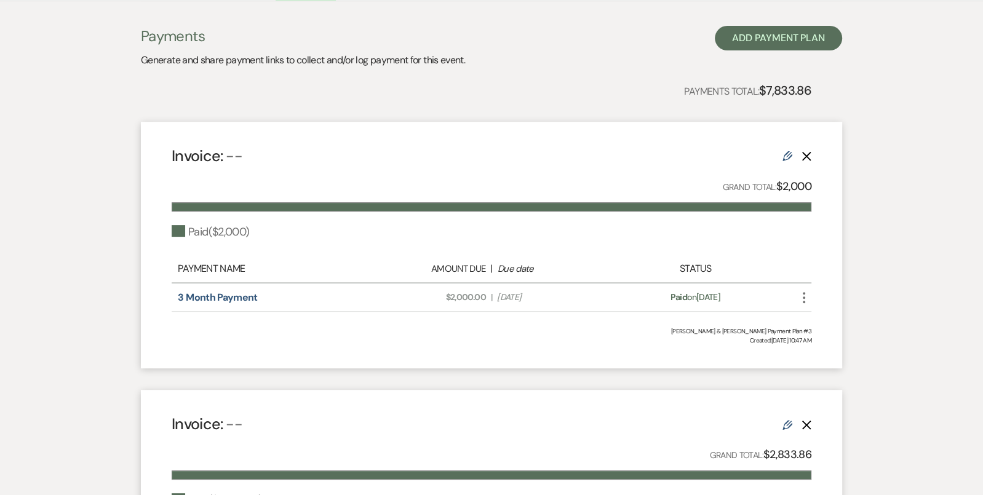
scroll to position [0, 0]
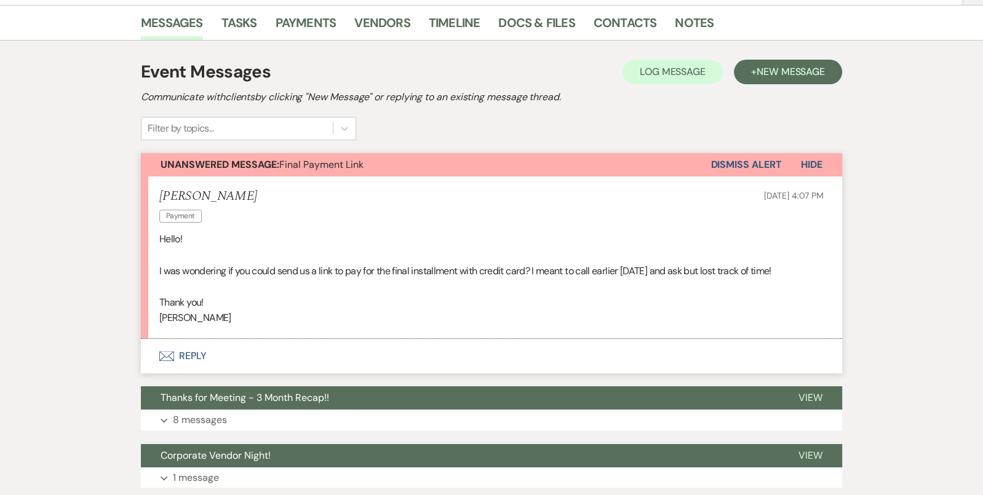
click at [458, 361] on button "Envelope Reply" at bounding box center [491, 356] width 701 height 34
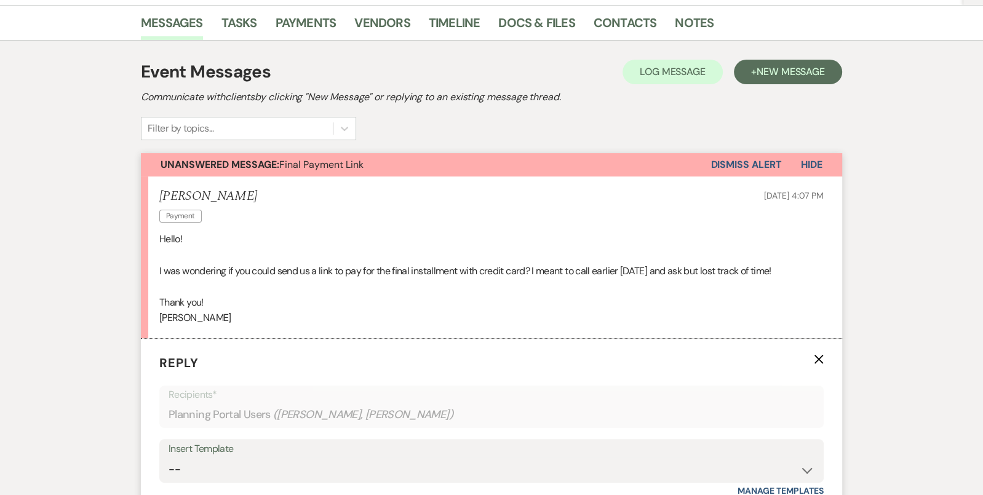
scroll to position [364, 0]
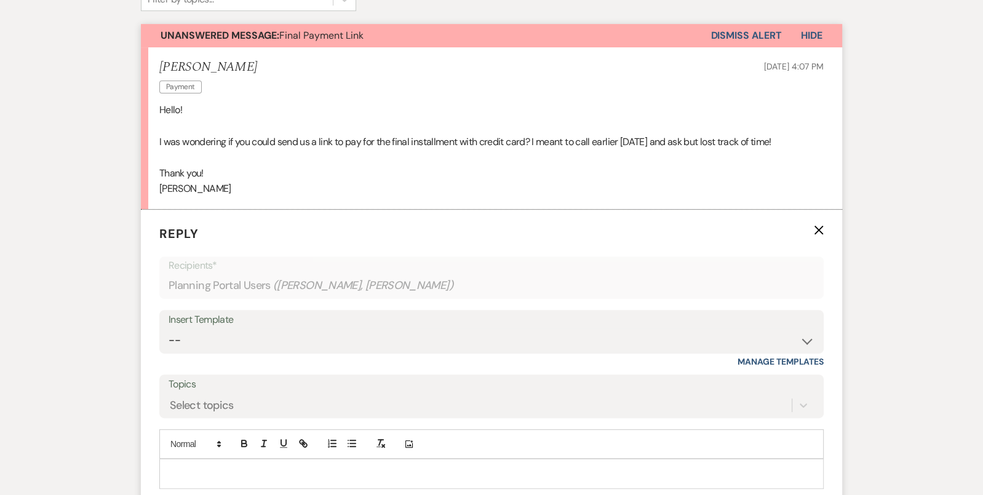
click at [451, 478] on div at bounding box center [491, 474] width 663 height 28
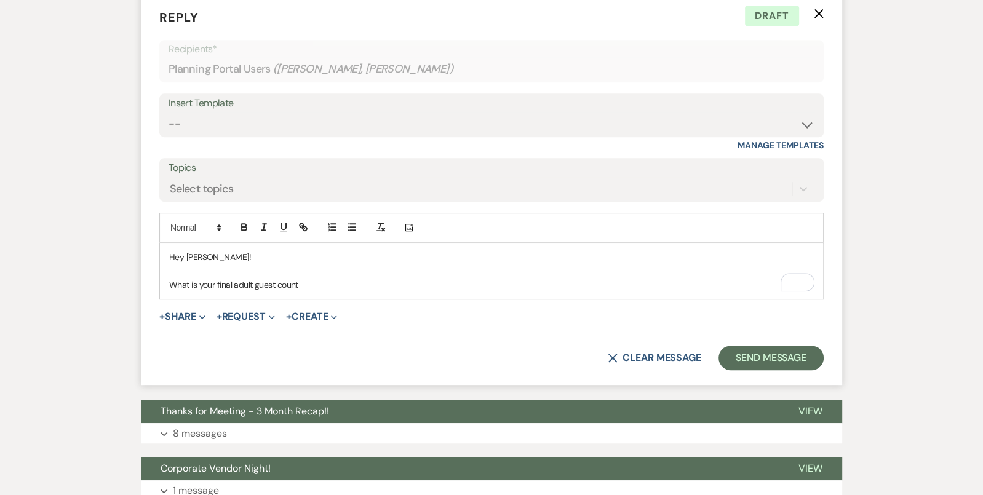
scroll to position [626, 0]
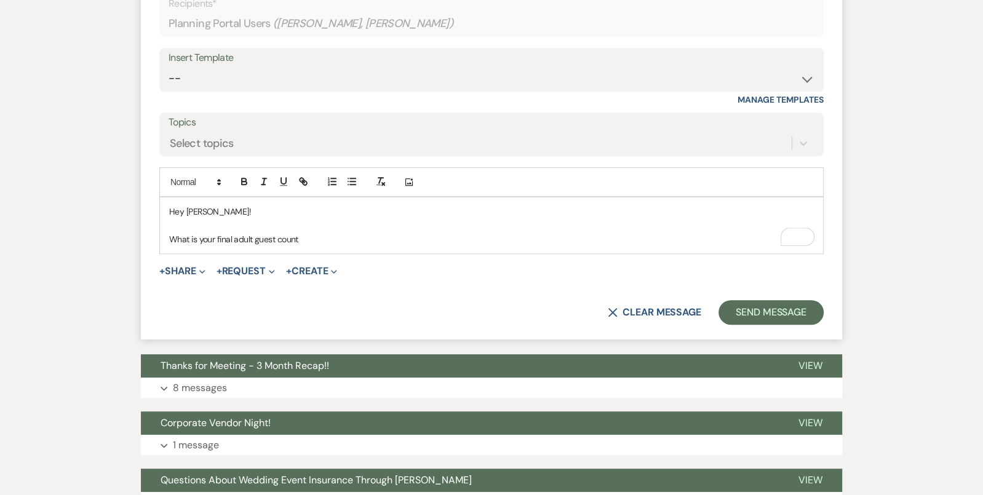
click at [252, 237] on p "What is your final adult guest count" at bounding box center [491, 240] width 645 height 14
drag, startPoint x: 314, startPoint y: 235, endPoint x: 293, endPoint y: 235, distance: 20.3
click at [293, 235] on p "What is your final adult and minor guest count" at bounding box center [491, 240] width 645 height 14
click at [326, 239] on p "What is your final adult and minor count" at bounding box center [491, 240] width 645 height 14
click at [362, 239] on p "What is your final adult and minor count?" at bounding box center [491, 240] width 645 height 14
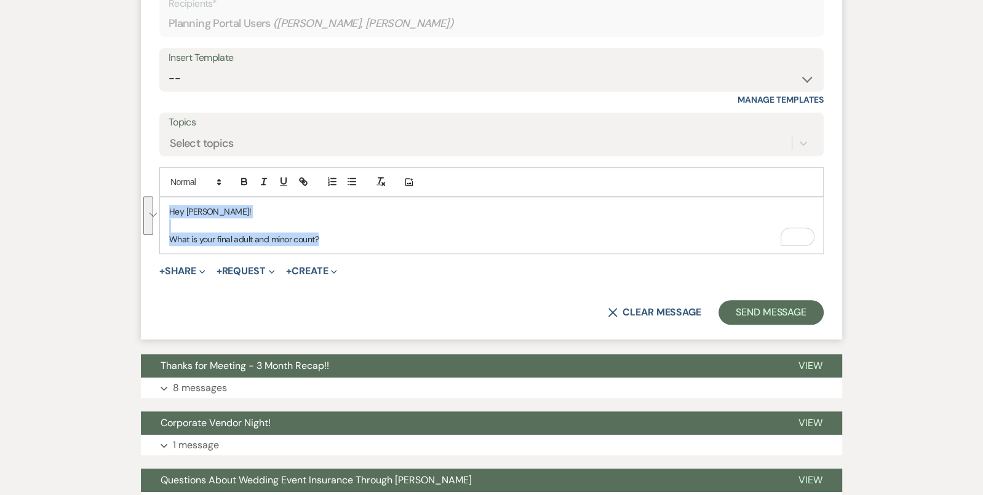
drag, startPoint x: 348, startPoint y: 238, endPoint x: 120, endPoint y: 215, distance: 229.4
click at [120, 215] on div "Messages Tasks Payments Vendors Timeline Docs & Files Contacts Notes Event Mess…" at bounding box center [491, 445] width 983 height 1663
copy div "Hey [PERSON_NAME]! What is your final adult and minor count?"
click at [257, 80] on select "-- Tour Confirmation Contract (Pre-Booked Leads) Out of office Inquiry Email Al…" at bounding box center [492, 78] width 646 height 24
select select "4159"
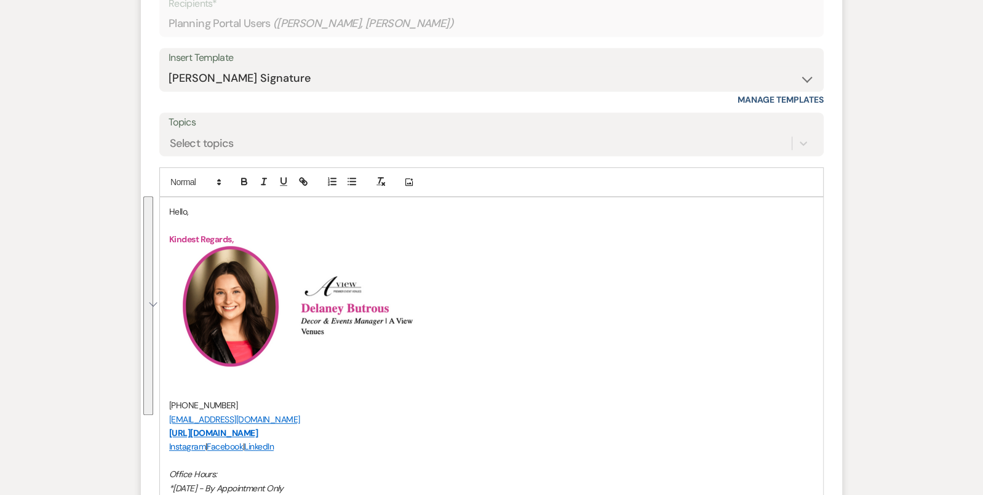
click at [175, 209] on p "Hello," at bounding box center [491, 212] width 645 height 14
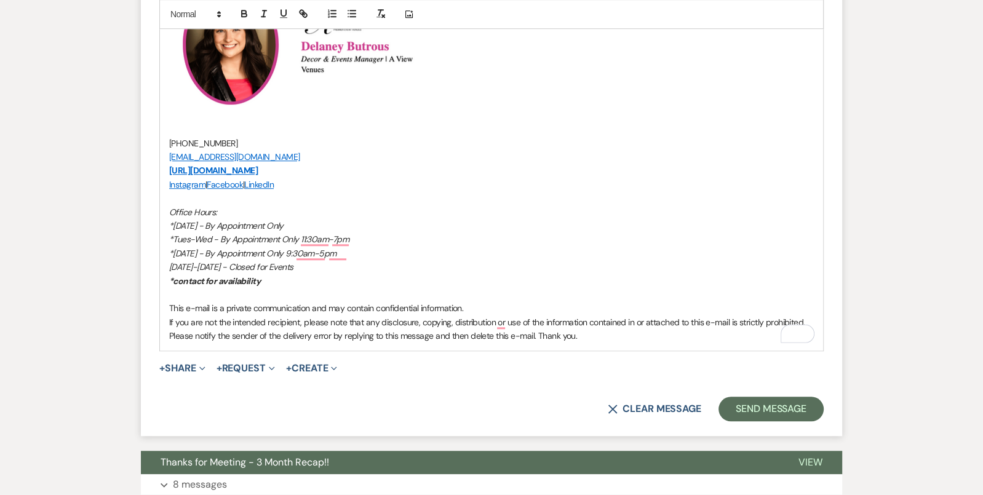
scroll to position [1037, 0]
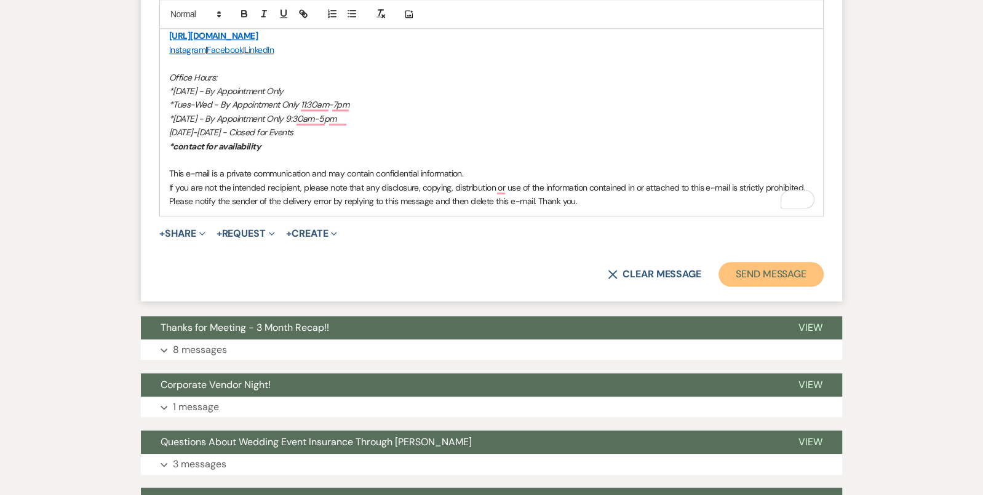
click at [756, 278] on button "Send Message" at bounding box center [771, 274] width 105 height 25
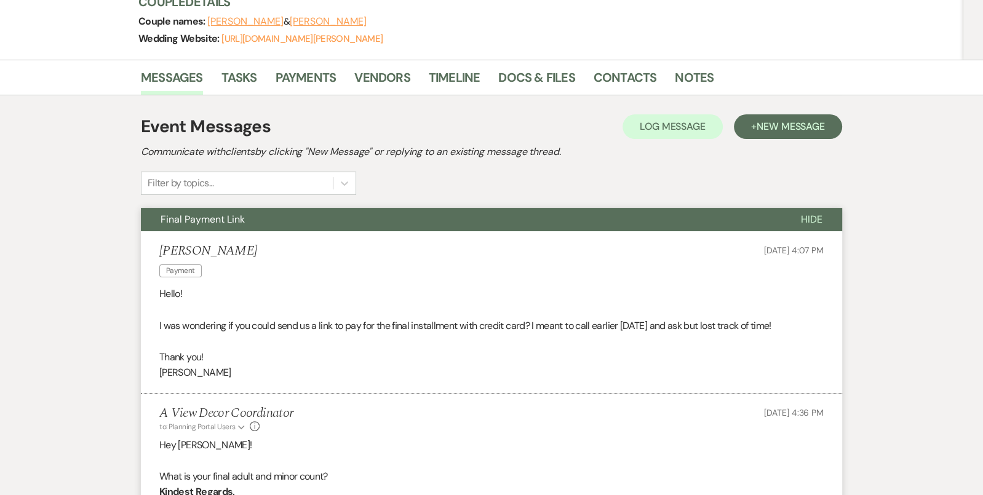
scroll to position [0, 0]
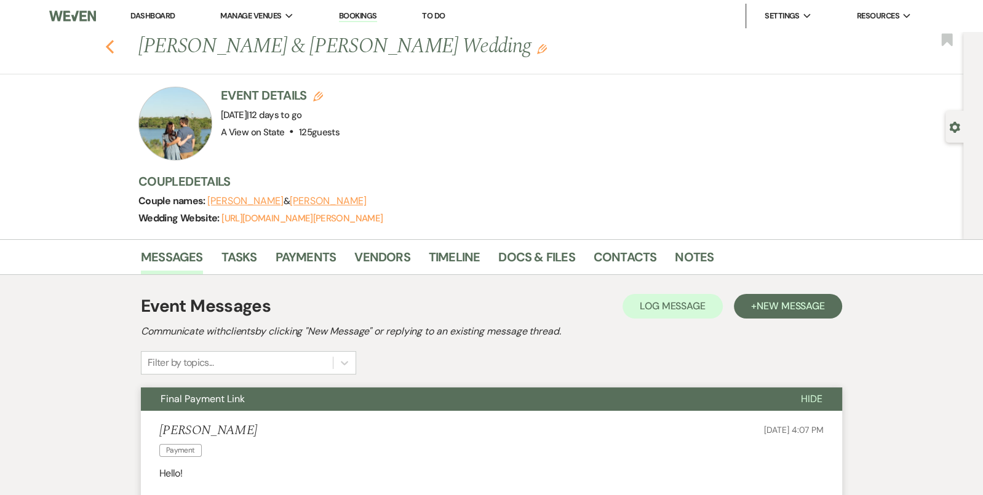
click at [111, 41] on use "button" at bounding box center [110, 47] width 8 height 14
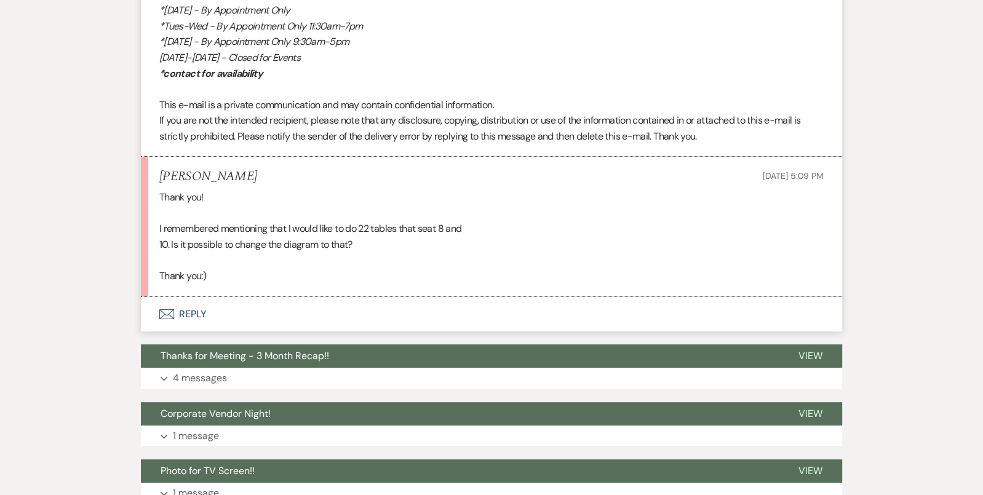
scroll to position [4647, 0]
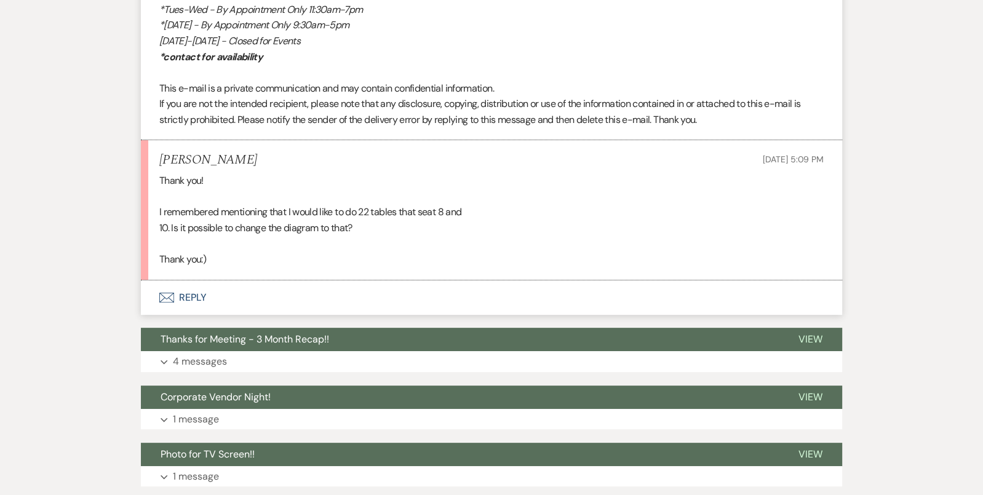
click at [299, 281] on button "Envelope Reply" at bounding box center [491, 298] width 701 height 34
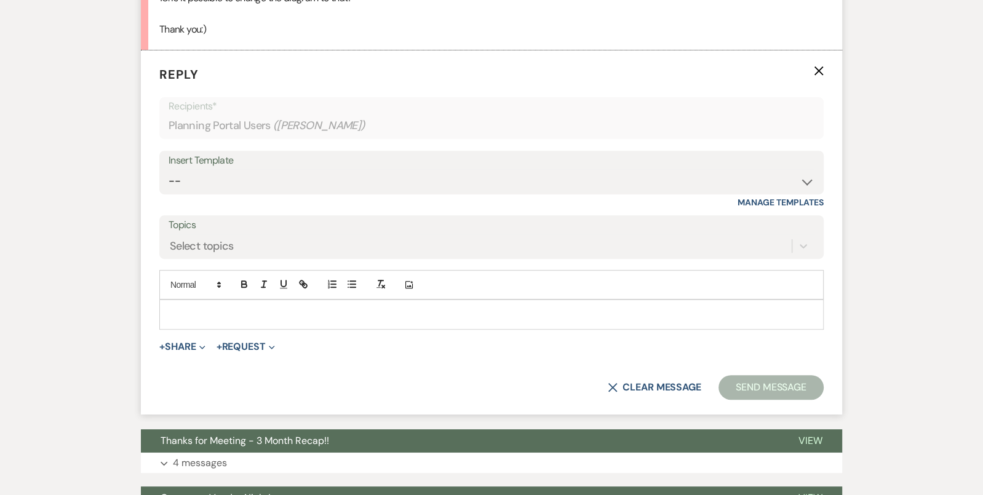
scroll to position [4992, 0]
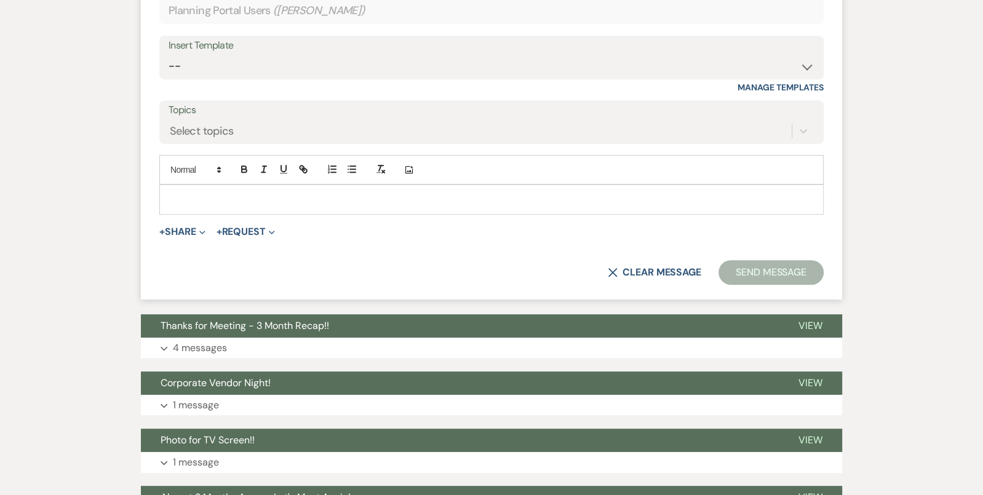
click at [312, 193] on p at bounding box center [491, 200] width 645 height 14
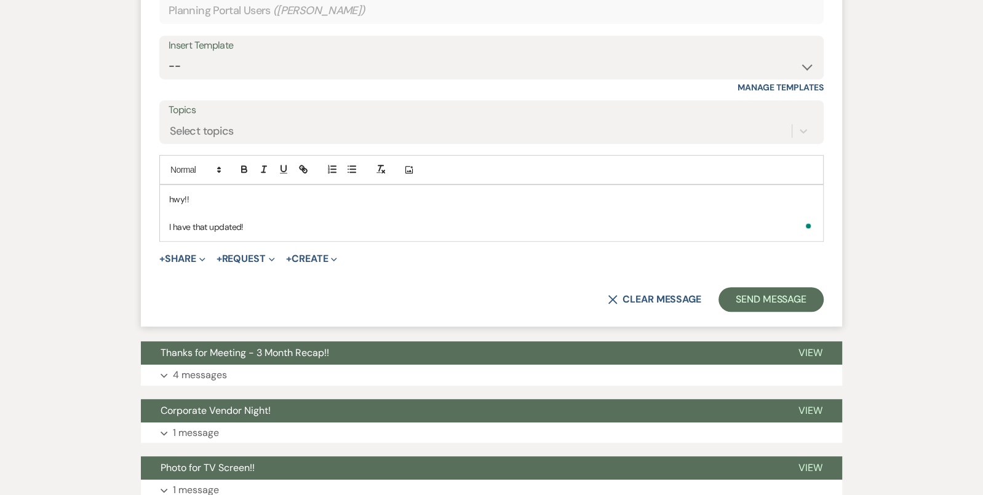
click at [189, 193] on p "hwy!!" at bounding box center [491, 200] width 645 height 14
click at [222, 207] on p "To enrich screen reader interactions, please activate Accessibility in Grammarl…" at bounding box center [491, 214] width 645 height 14
drag, startPoint x: 268, startPoint y: 206, endPoint x: 124, endPoint y: 166, distance: 150.0
copy div "Hey!! I have that updated!"
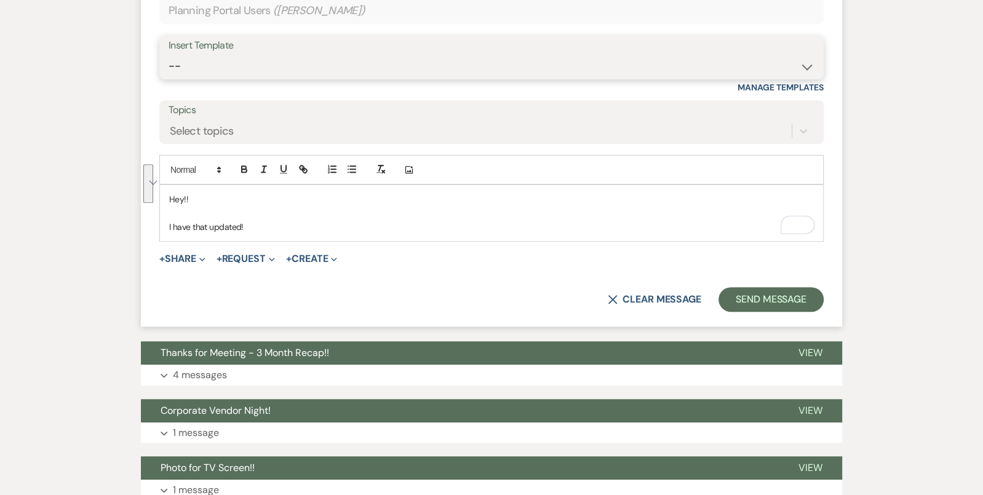
click at [182, 54] on select "-- Tour Confirmation Contract (Pre-Booked Leads) Out of office Inquiry Email Al…" at bounding box center [492, 66] width 646 height 24
select select "4160"
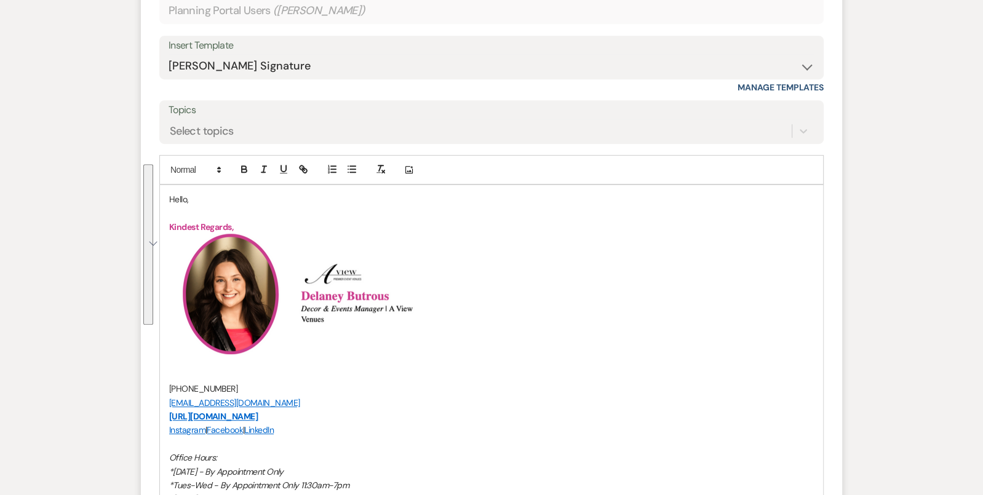
click at [178, 193] on p "Hello," at bounding box center [491, 200] width 645 height 14
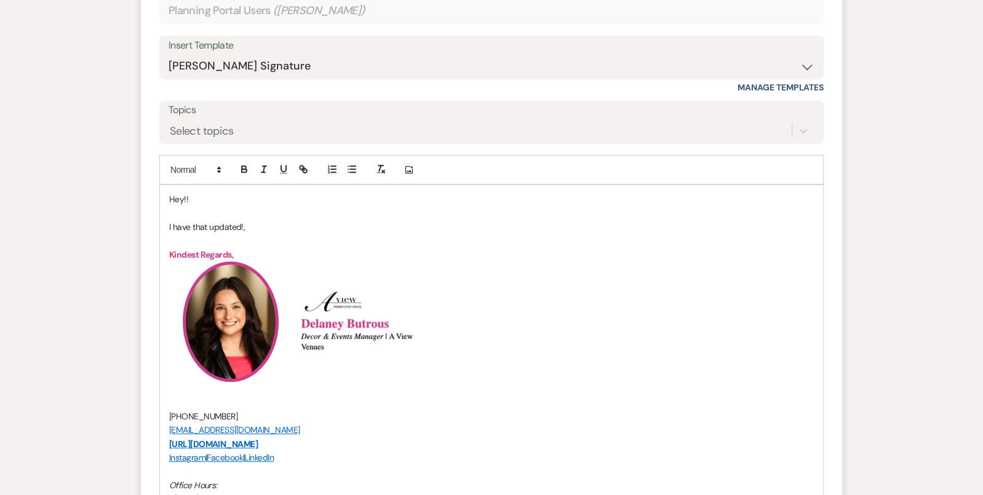
click at [257, 220] on p "I have that updated!," at bounding box center [491, 227] width 645 height 14
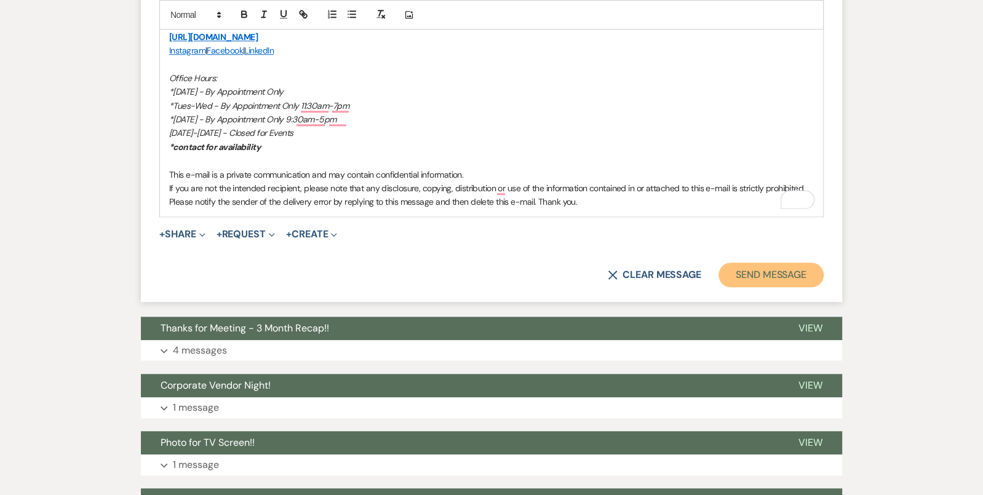
click at [740, 263] on button "Send Message" at bounding box center [771, 275] width 105 height 25
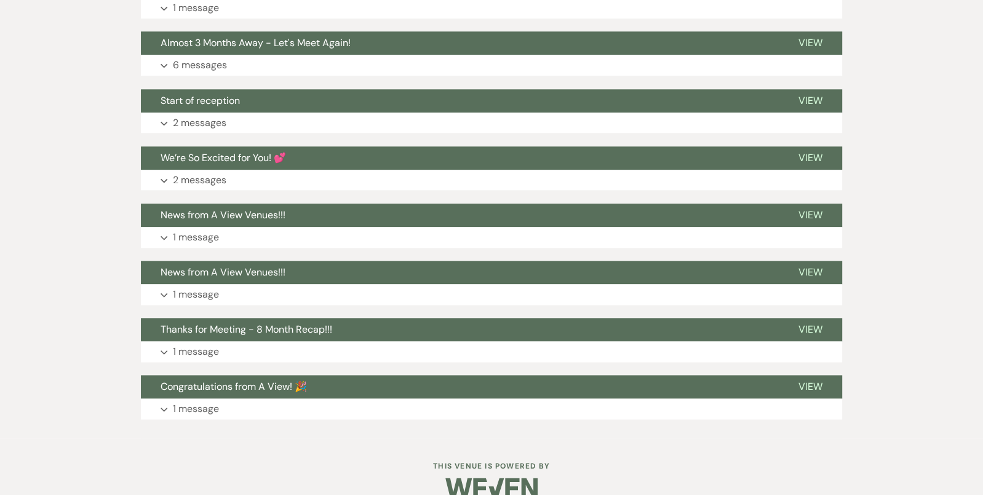
scroll to position [5639, 0]
